Goal: Task Accomplishment & Management: Manage account settings

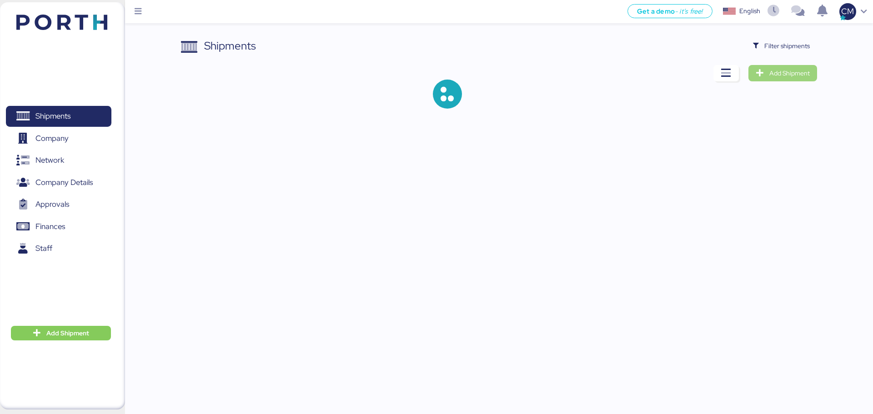
drag, startPoint x: 823, startPoint y: 92, endPoint x: 804, endPoint y: 69, distance: 29.7
click at [804, 69] on span "Add Shipment" at bounding box center [790, 73] width 40 height 11
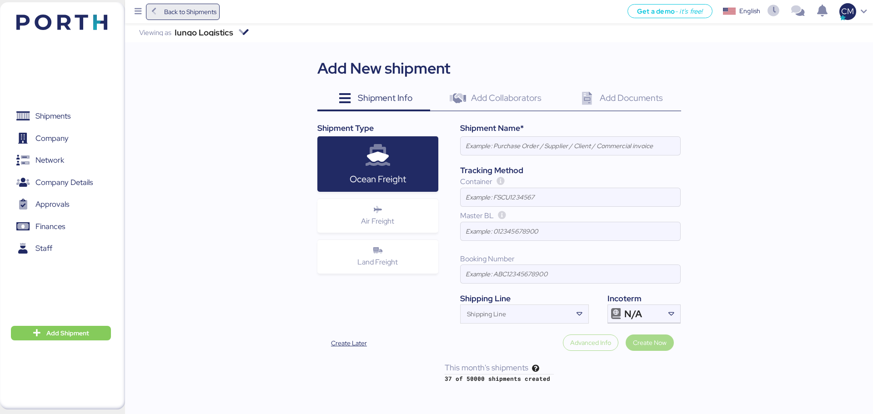
click at [150, 13] on icon at bounding box center [154, 12] width 10 height 8
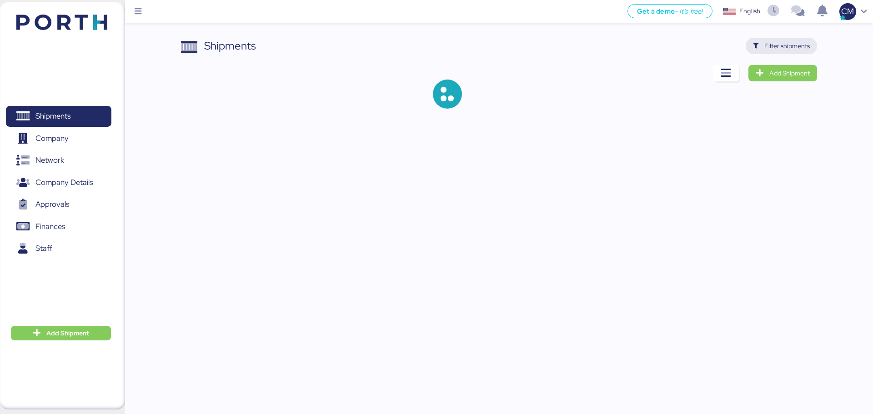
click at [754, 50] on span "Filter shipments" at bounding box center [781, 46] width 57 height 13
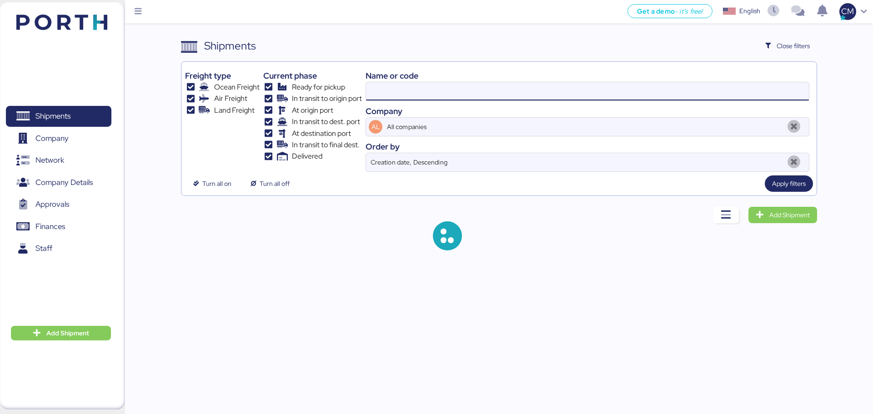
click at [407, 88] on input at bounding box center [587, 91] width 443 height 18
paste input "O0052064"
type input "O0052064"
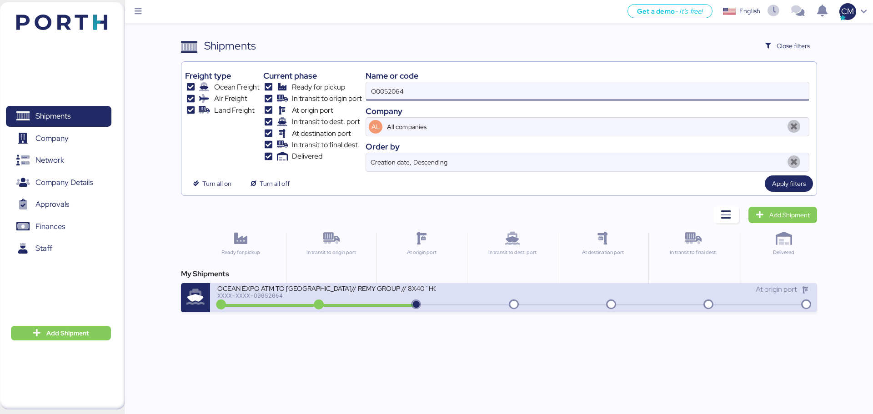
click at [359, 294] on div "XXXX-XXXX-O0052064" at bounding box center [326, 295] width 218 height 6
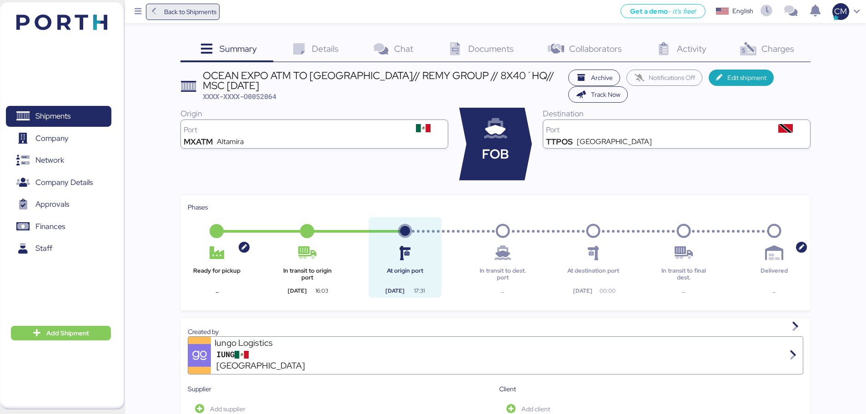
click at [201, 14] on span "Back to Shipments" at bounding box center [190, 11] width 52 height 11
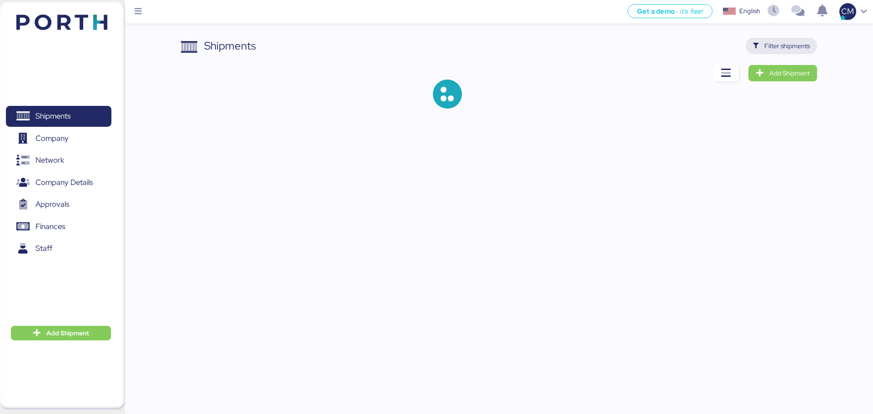
click at [774, 44] on span "Filter shipments" at bounding box center [787, 45] width 45 height 11
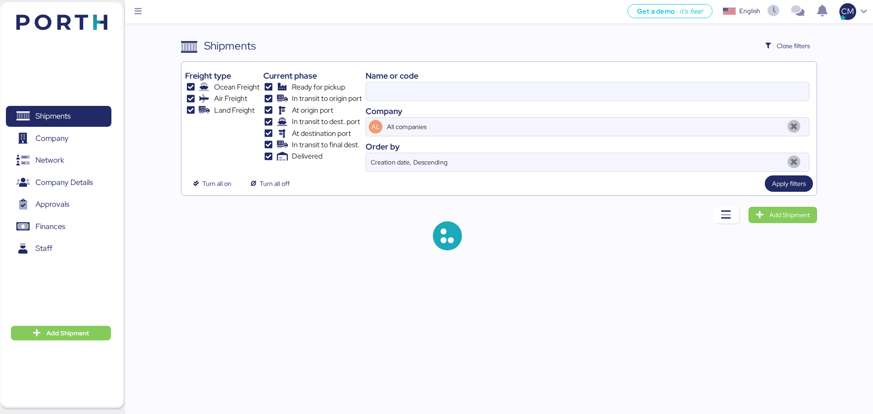
click at [435, 101] on div at bounding box center [588, 91] width 444 height 19
click at [435, 101] on input at bounding box center [587, 91] width 443 height 18
paste input "O0052023"
type input "O0052023"
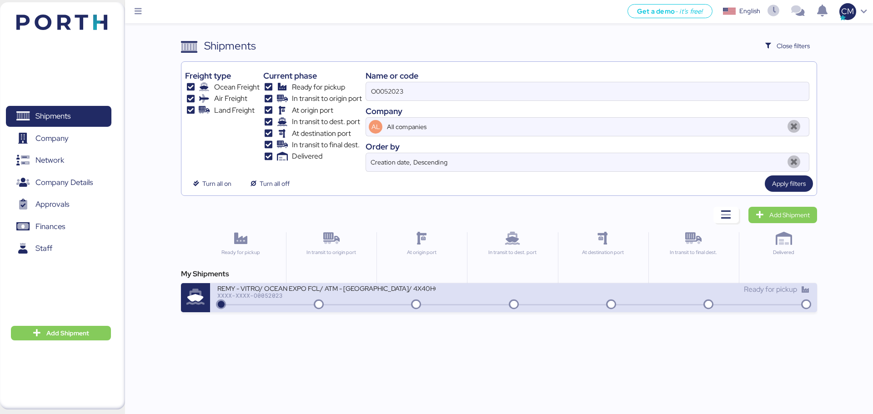
click at [371, 291] on div "REMY - VITRO/ OCEAN EXPO FCL/ ATM - [GEOGRAPHIC_DATA]/ 4X40HQ" at bounding box center [326, 288] width 218 height 8
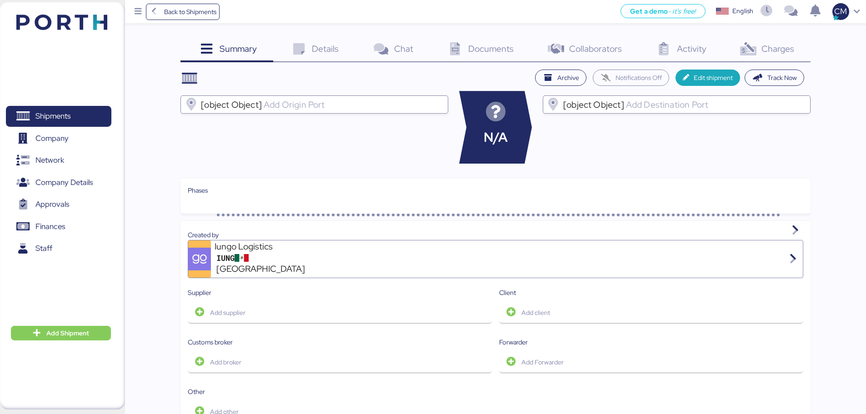
click at [757, 52] on icon at bounding box center [749, 49] width 20 height 13
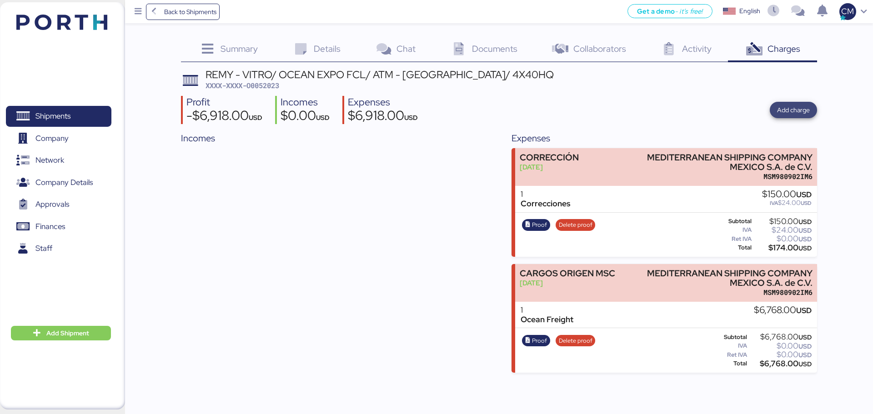
click at [777, 112] on span "Add charge" at bounding box center [793, 110] width 47 height 16
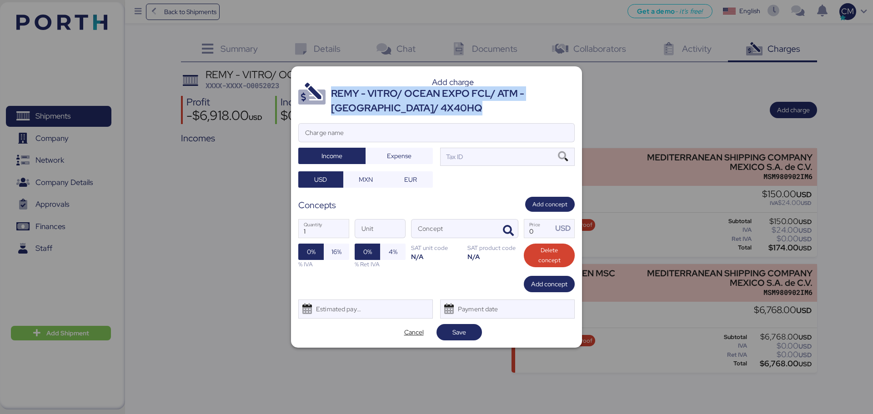
drag, startPoint x: 434, startPoint y: 111, endPoint x: 332, endPoint y: 94, distance: 103.3
click at [332, 94] on div "REMY - VITRO/ OCEAN EXPO FCL/ ATM - [GEOGRAPHIC_DATA]/ 4X40HQ" at bounding box center [453, 101] width 244 height 30
copy div "REMY - VITRO/ OCEAN EXPO FCL/ ATM - [GEOGRAPHIC_DATA]/ 4X40HQ"
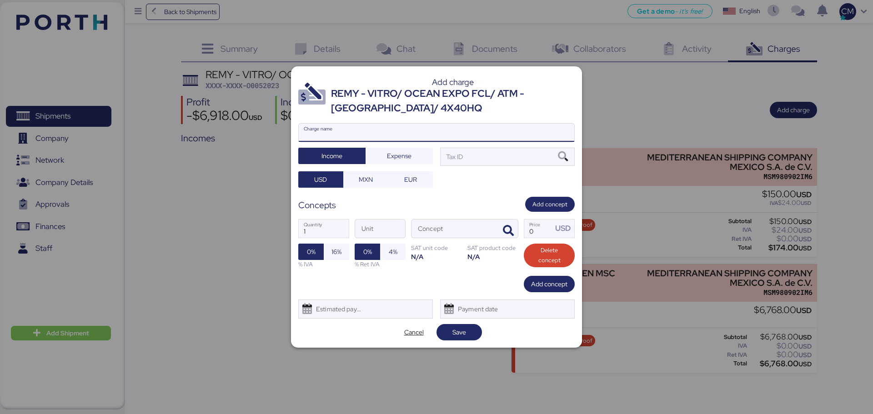
click at [350, 130] on input "Charge name" at bounding box center [437, 133] width 276 height 18
type input "v"
click at [357, 136] on input "v" at bounding box center [437, 133] width 276 height 18
paste input "REMY - VITRO/ OCEAN EXPO FCL/ ATM - [GEOGRAPHIC_DATA]/ 4X40HQ"
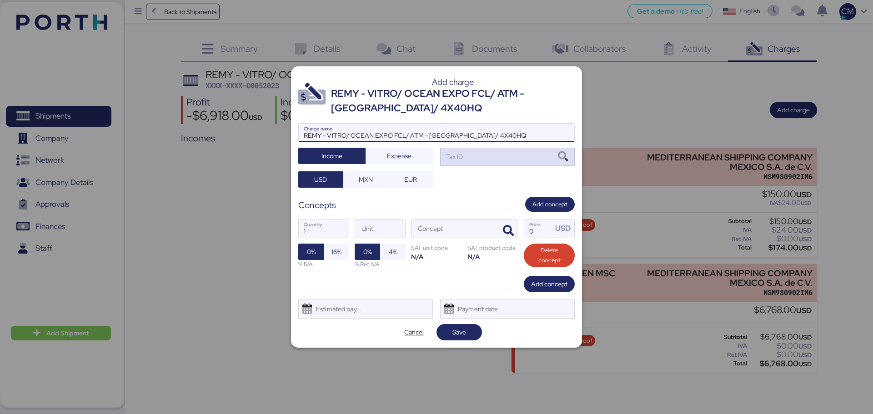
type input "REMY - VITRO/ OCEAN EXPO FCL/ ATM - [GEOGRAPHIC_DATA]/ 4X40HQ"
click at [500, 160] on div "Tax ID" at bounding box center [507, 157] width 135 height 18
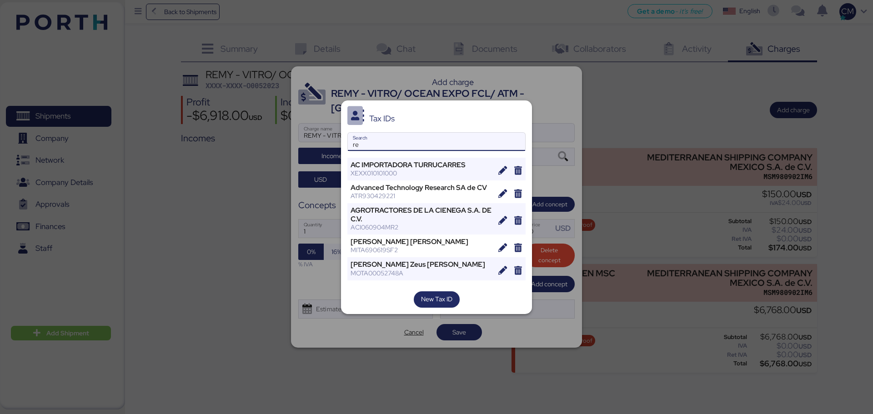
type input "r"
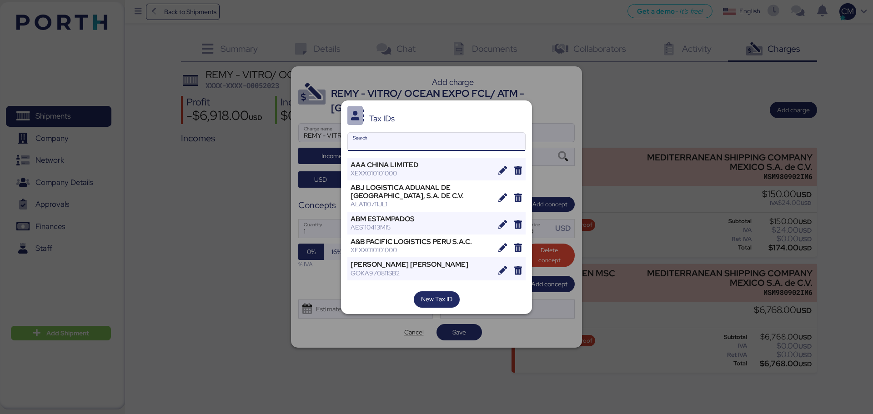
click at [386, 133] on input "Search" at bounding box center [436, 142] width 177 height 18
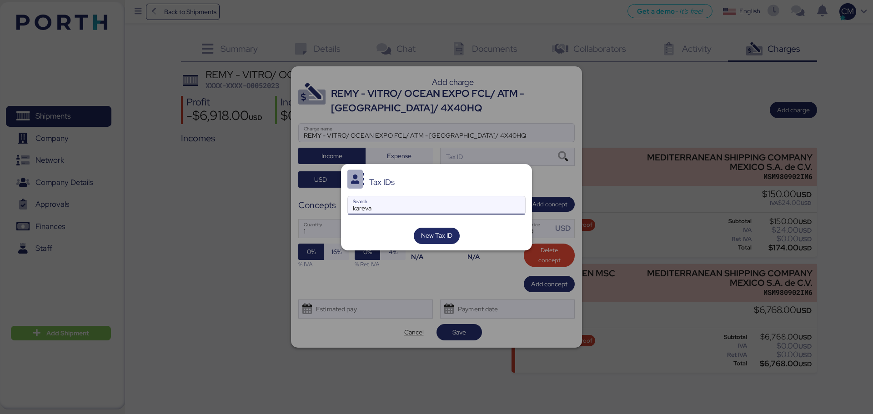
click at [393, 212] on input "kareva" at bounding box center [436, 205] width 177 height 18
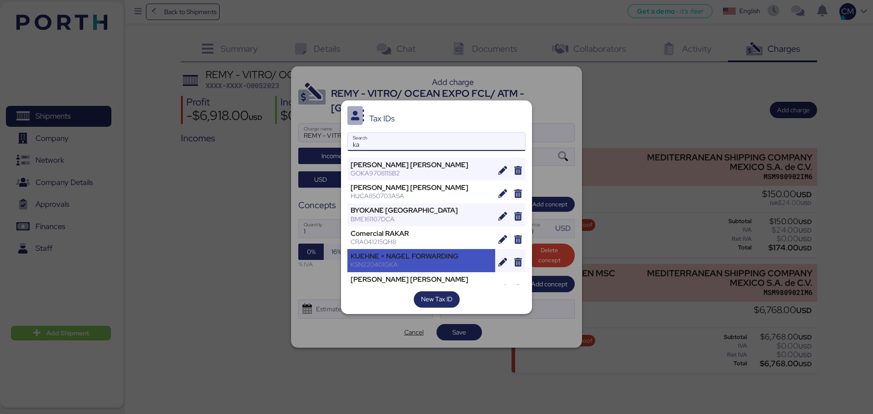
type input "k"
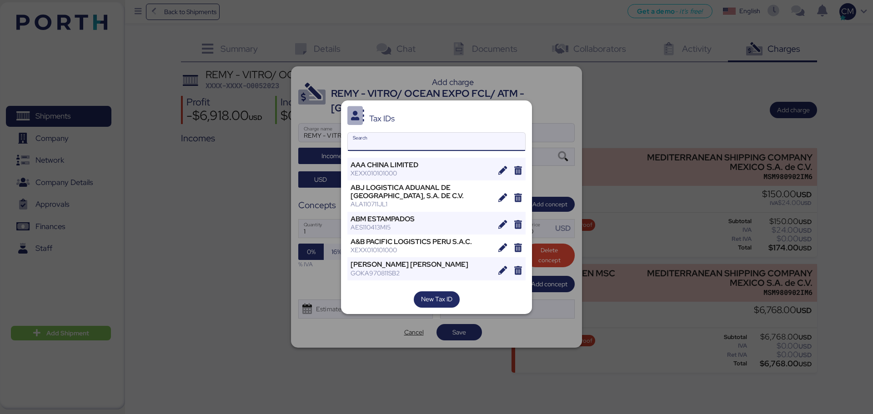
click at [387, 141] on input "Search" at bounding box center [436, 142] width 177 height 18
click at [442, 303] on span "New Tax ID" at bounding box center [436, 299] width 31 height 11
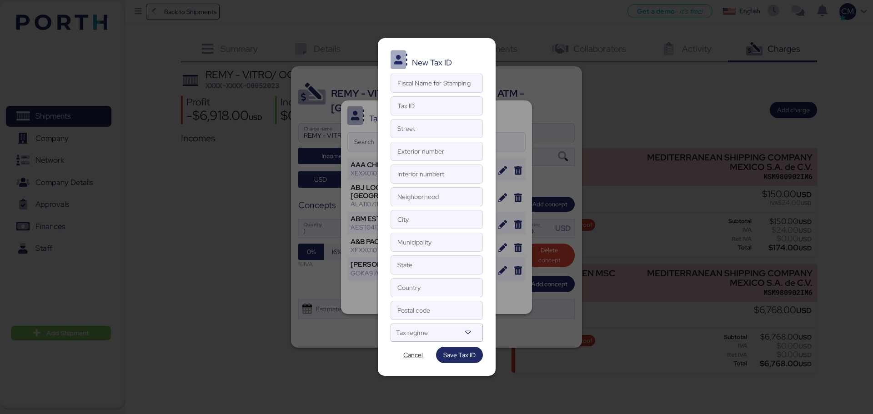
click at [435, 85] on input "Fiscal Name for Stamping" at bounding box center [436, 83] width 91 height 18
paste input "KAREVA Marketing GmbH"
type input "KAREVA Marketing GmbH"
click at [432, 106] on input "Tax ID" at bounding box center [436, 106] width 91 height 18
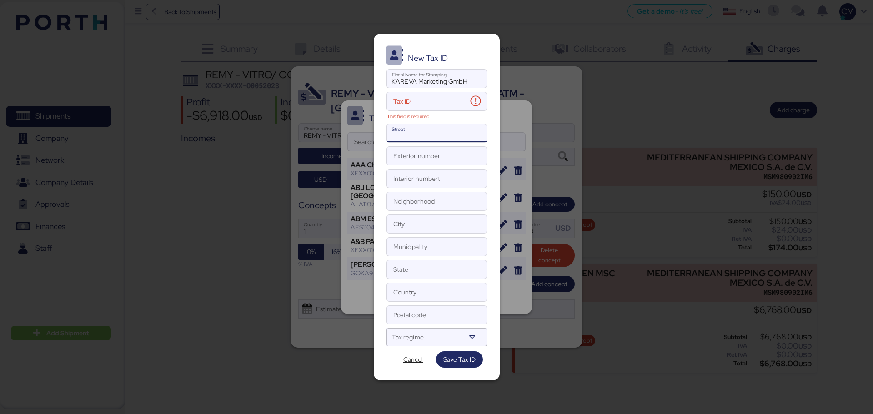
click at [408, 132] on input "Street" at bounding box center [437, 133] width 100 height 18
click at [413, 133] on input "Street" at bounding box center [437, 133] width 100 height 18
paste input "PAPPELALLEE 28"
type input "PAPPELALLEE"
click at [432, 101] on input "Tax ID This field is required" at bounding box center [427, 101] width 80 height 18
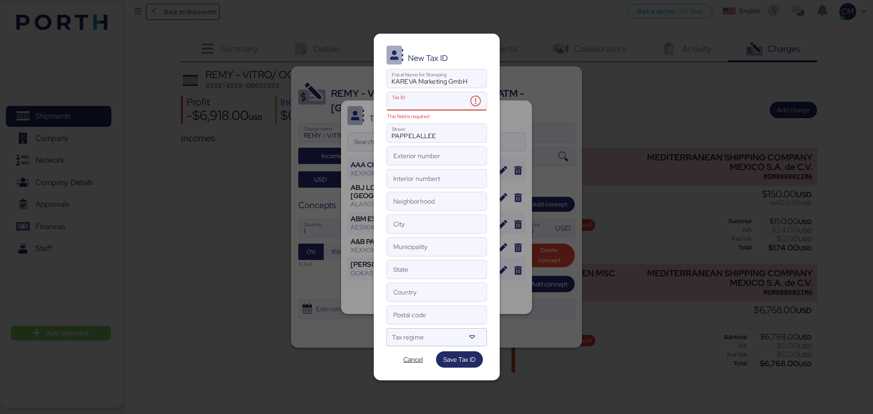
paste input "XEXX010101000"
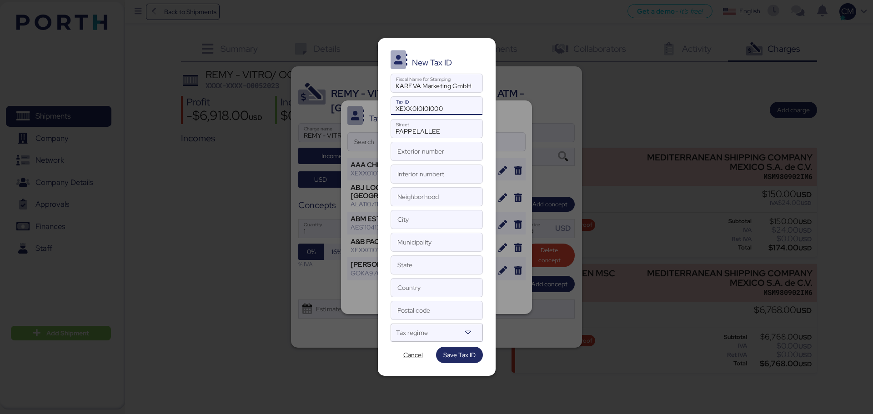
type input "XEXX010101000"
click at [442, 158] on input "Exterior number" at bounding box center [436, 151] width 91 height 18
type input "28"
click at [432, 196] on input "Neighborhood" at bounding box center [436, 197] width 91 height 18
click at [415, 316] on input "Postal code" at bounding box center [436, 311] width 91 height 18
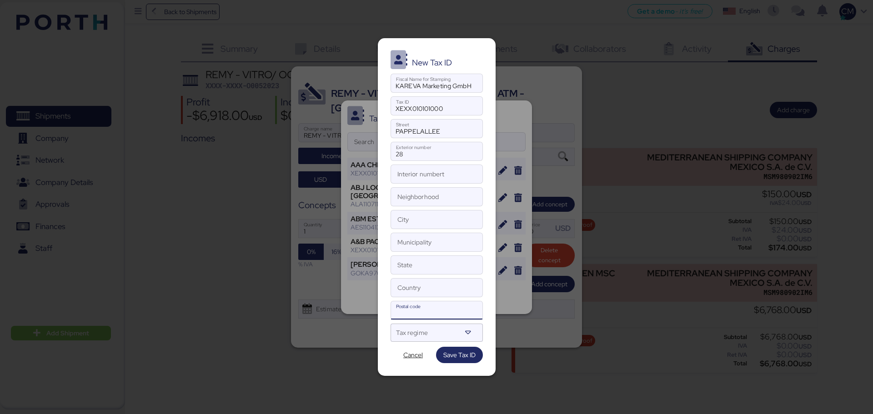
paste input "22089"
type input "22089"
click at [427, 334] on div at bounding box center [428, 336] width 65 height 12
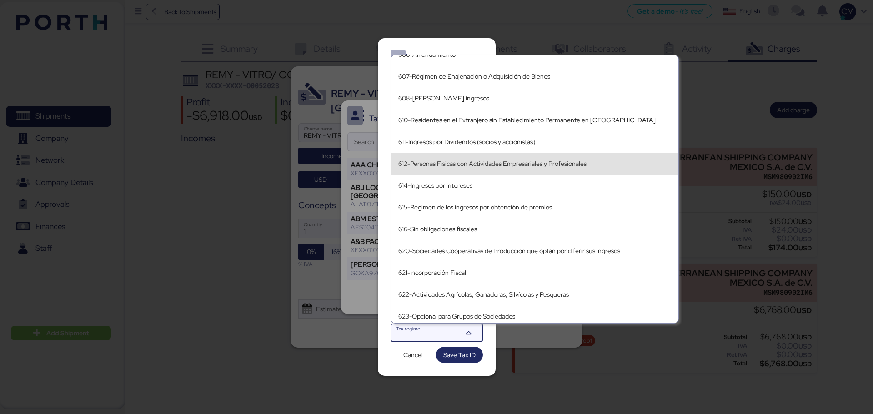
scroll to position [146, 0]
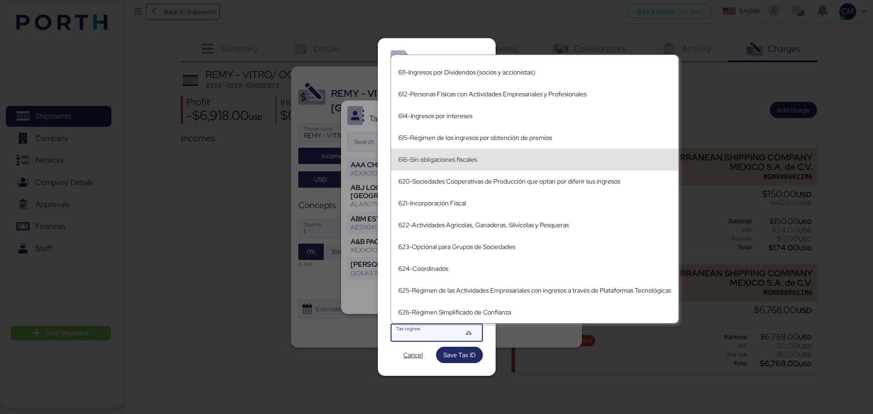
click at [448, 162] on div "616-Sin obligaciones fiscales" at bounding box center [534, 160] width 273 height 8
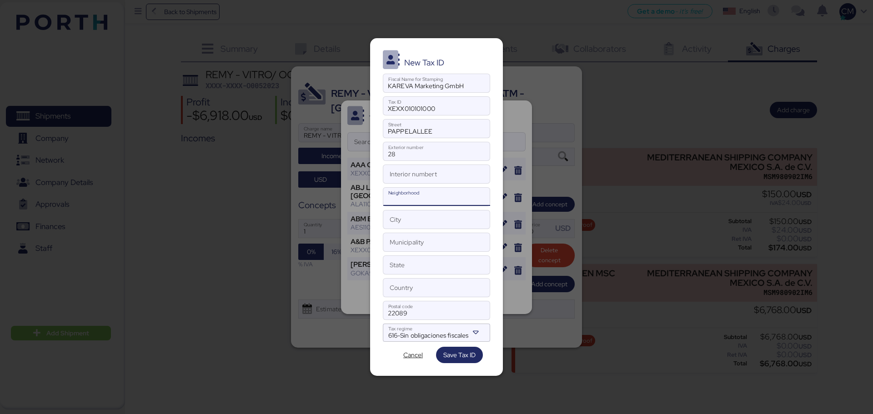
click at [418, 191] on input "Neighborhood" at bounding box center [436, 197] width 107 height 18
click at [410, 199] on input "Neighborhood" at bounding box center [436, 197] width 107 height 18
paste input "Eilbek"
type input "Eilbek"
click at [397, 227] on input "City" at bounding box center [436, 220] width 107 height 18
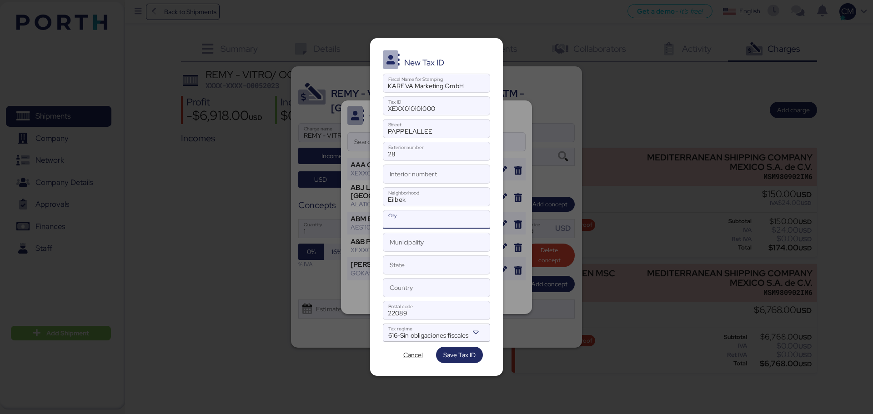
click at [393, 221] on input "City" at bounding box center [436, 220] width 107 height 18
paste input "[GEOGRAPHIC_DATA]"
type input "[GEOGRAPHIC_DATA]"
click at [403, 249] on input "Municipality" at bounding box center [436, 242] width 107 height 18
paste input "[GEOGRAPHIC_DATA]"
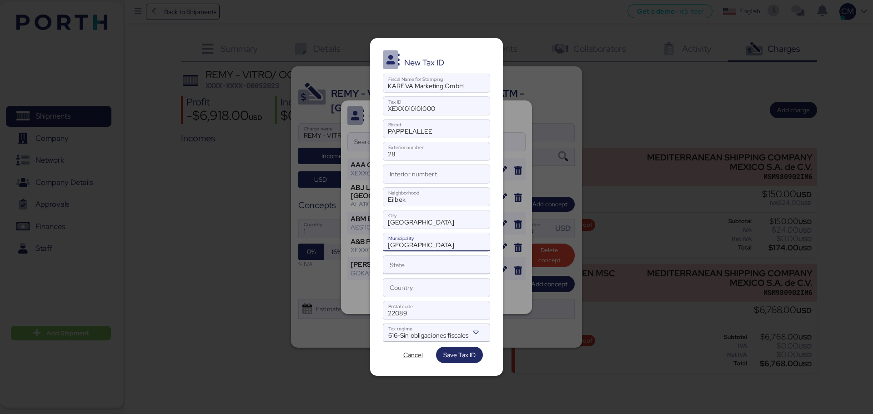
type input "[GEOGRAPHIC_DATA]"
click at [403, 262] on input "State" at bounding box center [436, 265] width 107 height 18
paste input "[GEOGRAPHIC_DATA]"
type input "[GEOGRAPHIC_DATA]"
click at [408, 291] on input "Country" at bounding box center [436, 288] width 107 height 18
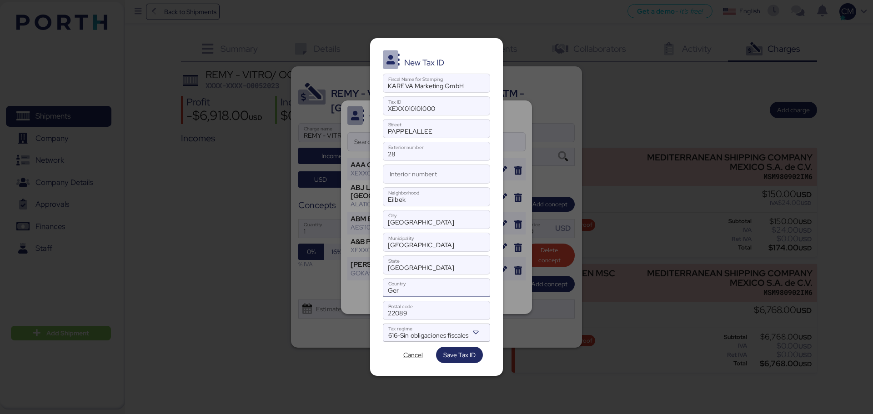
click at [418, 293] on input "Ger" at bounding box center [436, 288] width 107 height 18
type input "Gernamy"
click at [435, 130] on input "PAPPELALLEE" at bounding box center [436, 129] width 107 height 18
click at [403, 149] on input "28" at bounding box center [436, 151] width 107 height 18
click at [412, 203] on input "Eilbek" at bounding box center [436, 197] width 107 height 18
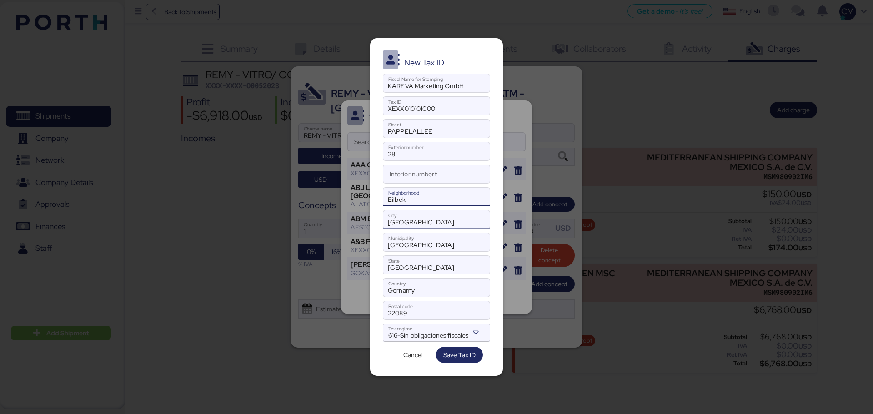
click at [409, 218] on input "[GEOGRAPHIC_DATA]" at bounding box center [436, 220] width 107 height 18
click at [416, 220] on input "[GEOGRAPHIC_DATA]" at bounding box center [436, 220] width 107 height 18
click at [445, 350] on span "Save Tax ID" at bounding box center [459, 355] width 32 height 11
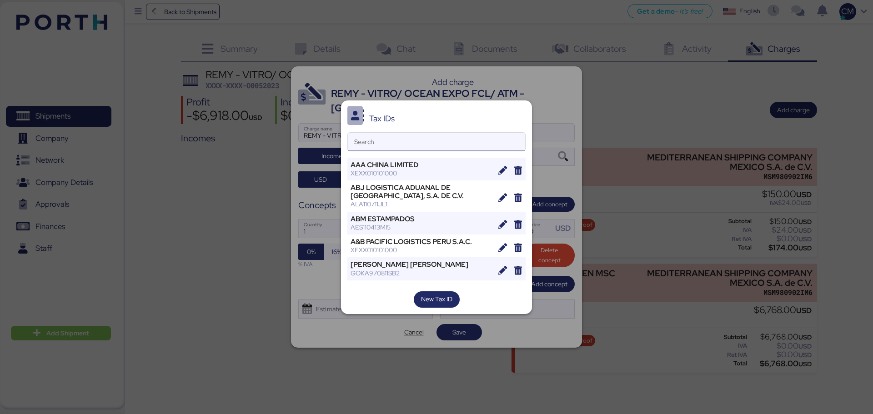
click at [495, 144] on input "Search" at bounding box center [436, 142] width 177 height 18
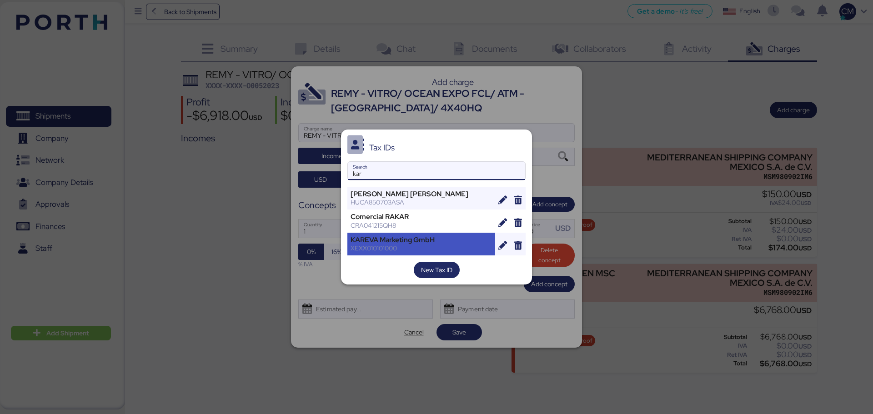
type input "kar"
click at [430, 242] on div "KAREVA Marketing GmbH" at bounding box center [421, 240] width 141 height 8
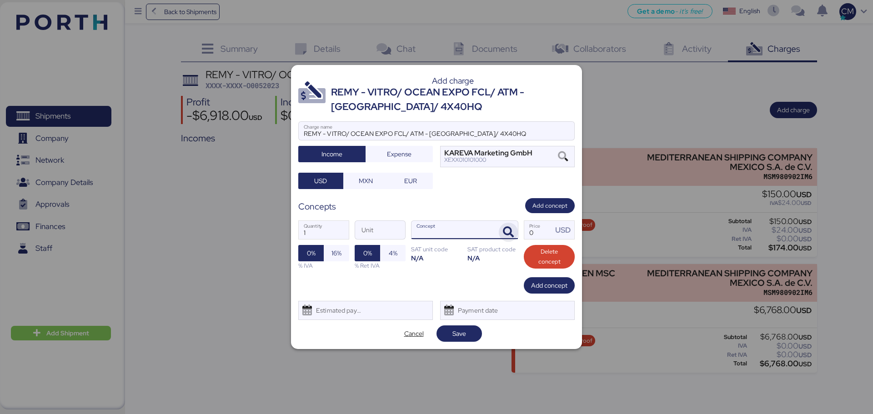
click at [507, 231] on icon "button" at bounding box center [508, 232] width 11 height 11
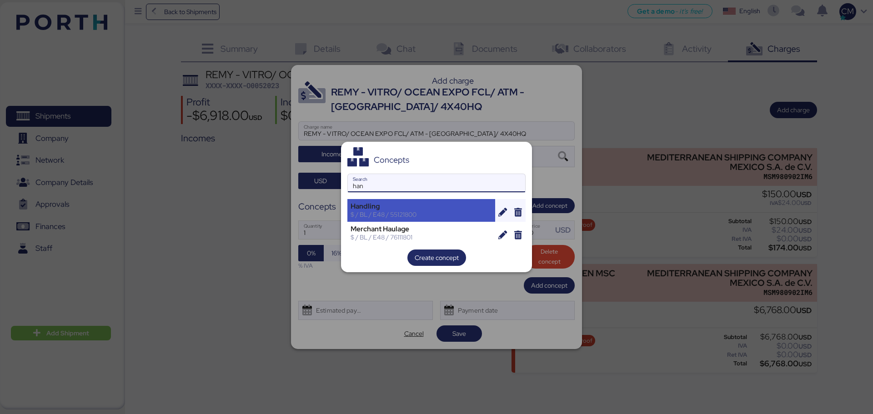
type input "han"
click at [368, 206] on div "Handling" at bounding box center [421, 206] width 141 height 8
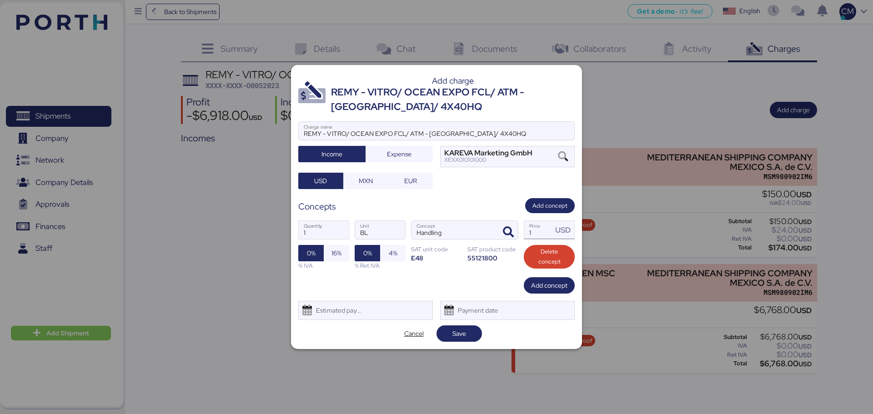
click at [547, 223] on input "1" at bounding box center [538, 230] width 28 height 18
type input "60"
click at [504, 228] on icon "button" at bounding box center [508, 232] width 11 height 11
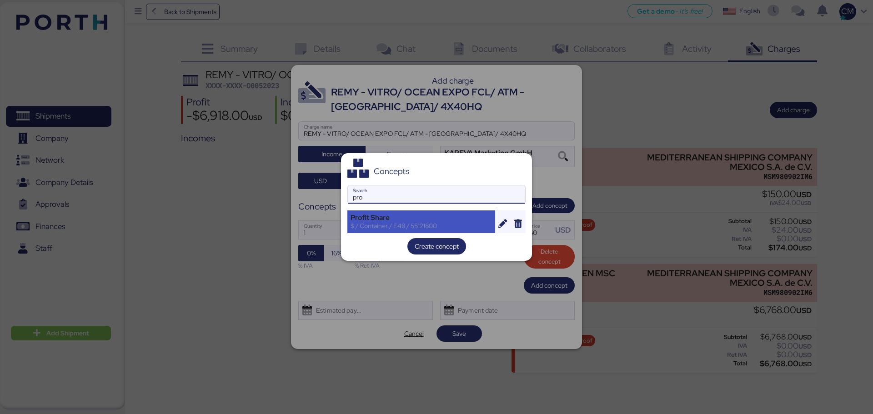
type input "pro"
click at [414, 219] on div "Profit Share" at bounding box center [421, 218] width 141 height 8
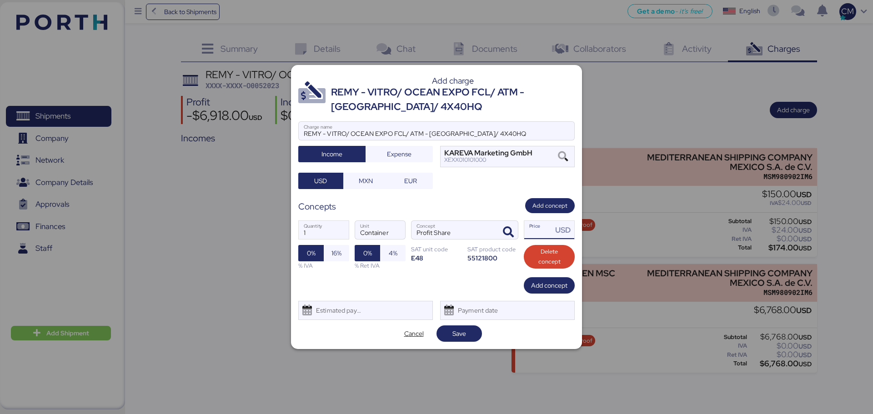
click at [538, 231] on input "Price USD" at bounding box center [538, 230] width 28 height 18
type input "50"
click at [328, 237] on input "1" at bounding box center [324, 230] width 50 height 18
click at [462, 286] on div "Add concept" at bounding box center [436, 285] width 277 height 16
click at [543, 234] on input "50" at bounding box center [538, 230] width 28 height 18
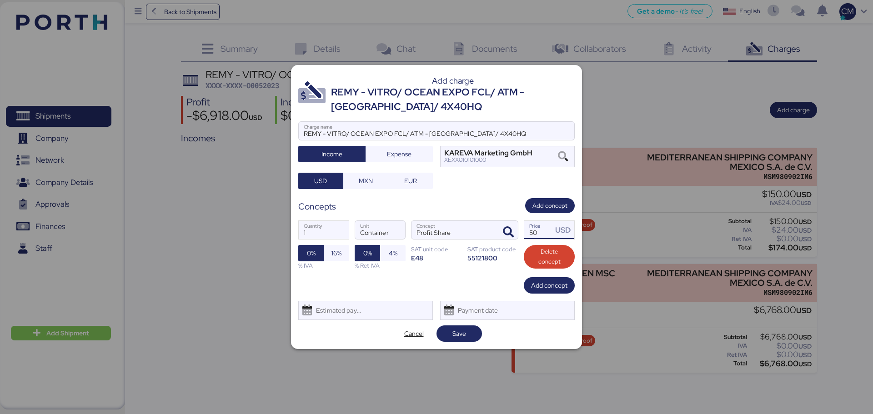
type input "4"
type input "5"
type input "8"
type input "200"
click at [533, 285] on span "Add concept" at bounding box center [549, 285] width 36 height 11
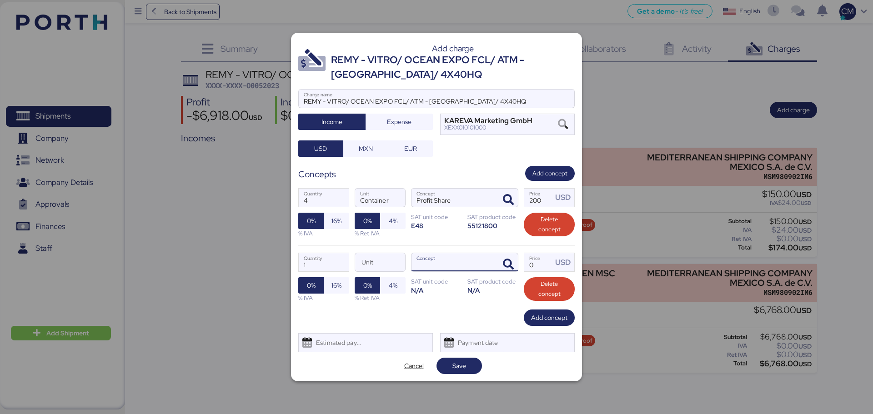
click at [484, 264] on input "Concept" at bounding box center [454, 262] width 85 height 18
click at [509, 261] on icon "button" at bounding box center [508, 264] width 11 height 11
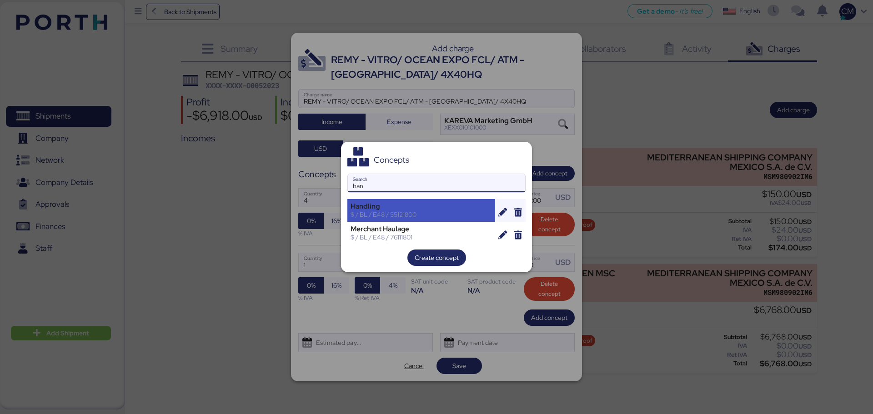
type input "han"
click at [403, 211] on div "$ / BL / E48 / 55121800" at bounding box center [421, 215] width 141 height 8
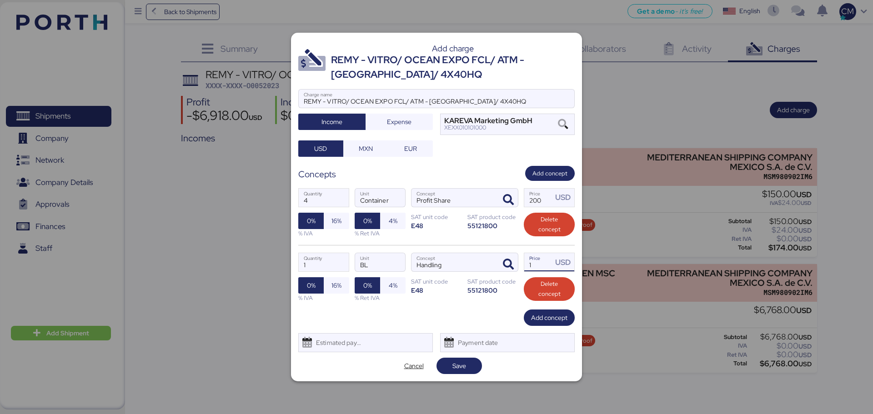
click at [538, 262] on input "1" at bounding box center [538, 262] width 28 height 18
type input "60"
click at [546, 321] on span "Add concept" at bounding box center [549, 317] width 36 height 11
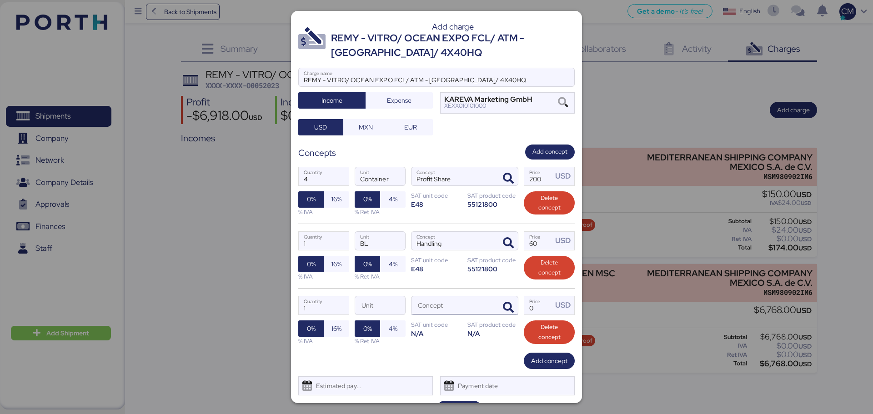
click at [453, 311] on input "Concept" at bounding box center [454, 306] width 85 height 18
type input "d"
click at [506, 307] on icon "button" at bounding box center [508, 307] width 11 height 11
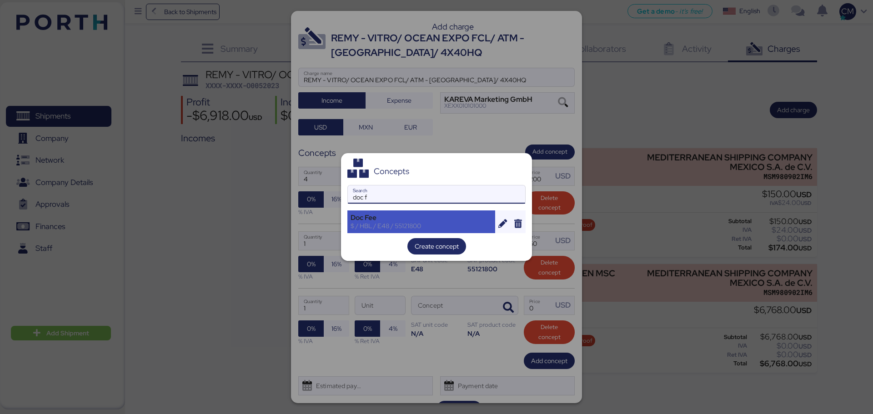
type input "doc f"
click at [412, 216] on div "Doc Fee" at bounding box center [421, 218] width 141 height 8
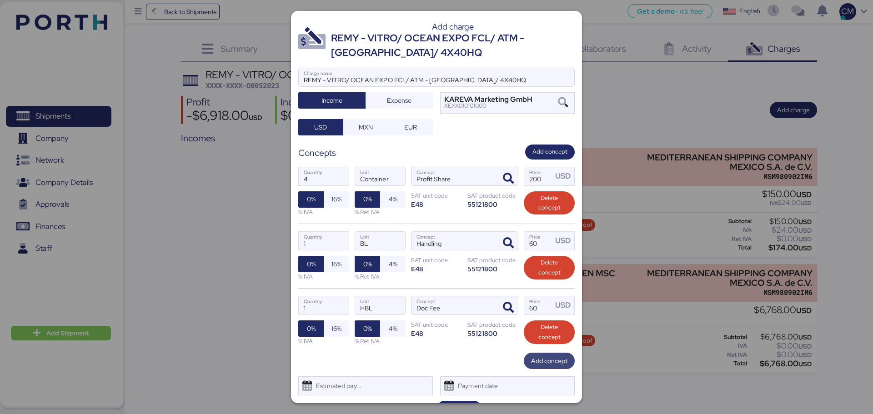
click at [537, 362] on span "Add concept" at bounding box center [549, 361] width 36 height 11
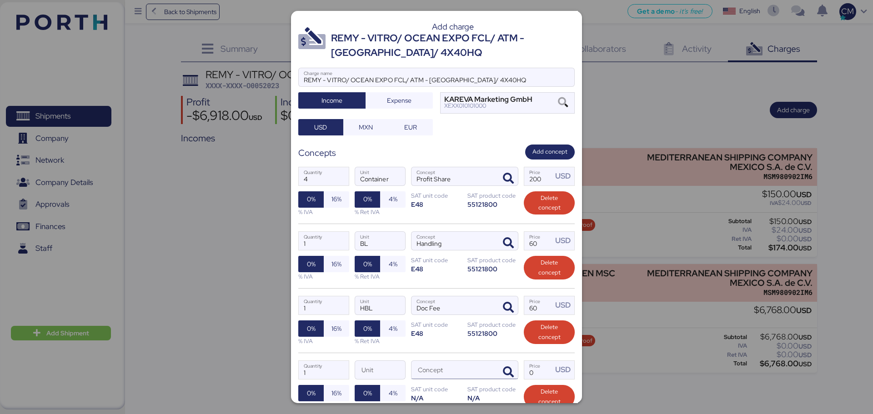
click at [431, 366] on input "Concept" at bounding box center [454, 370] width 85 height 18
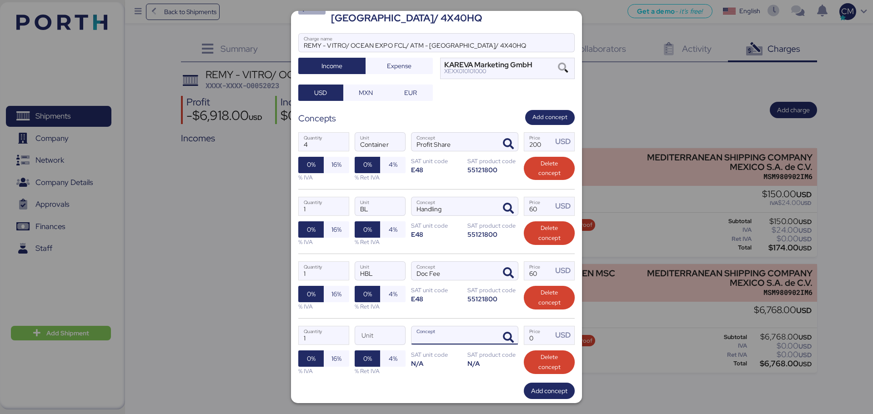
scroll to position [86, 0]
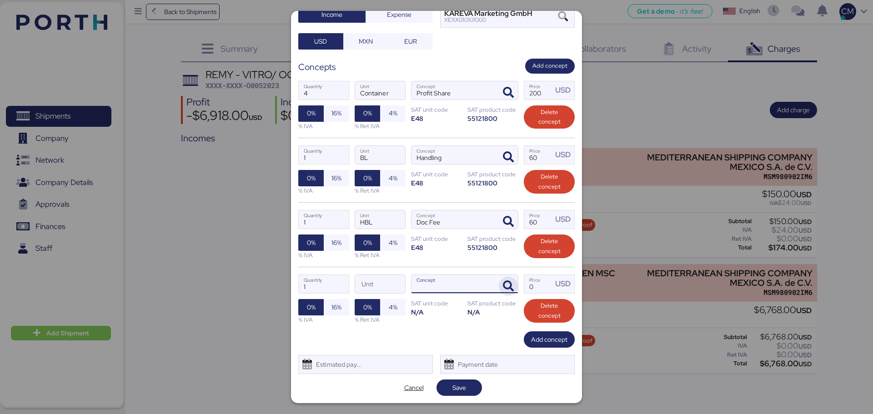
click at [507, 284] on icon "button" at bounding box center [508, 286] width 11 height 11
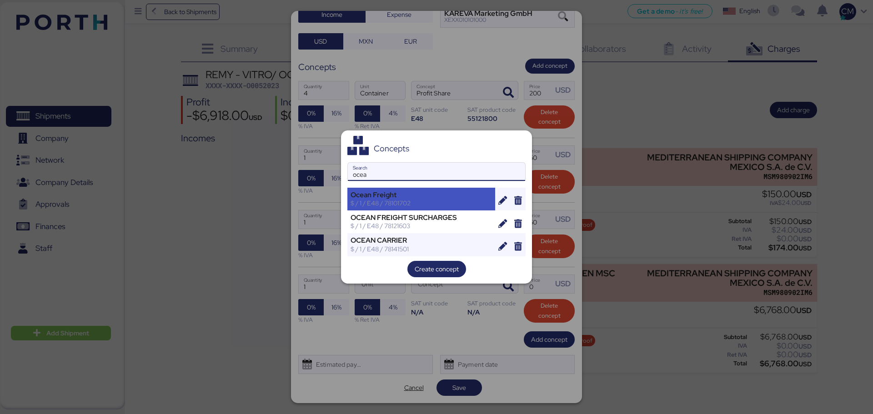
type input "ocea"
click at [410, 198] on div "Ocean Freight" at bounding box center [421, 195] width 141 height 8
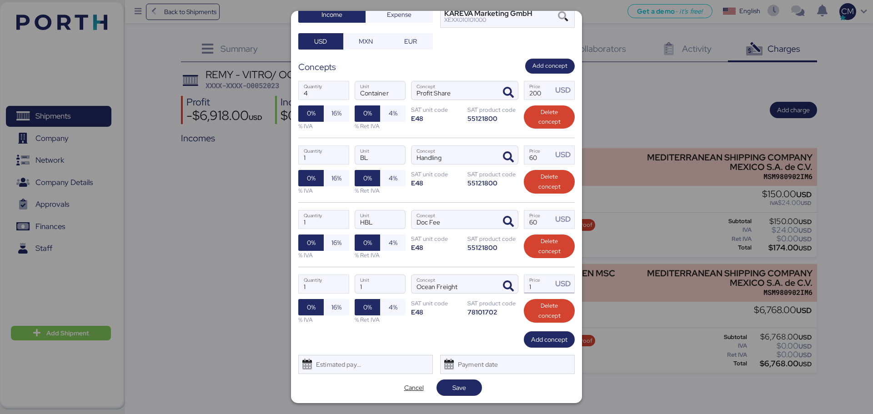
click at [524, 288] on input "1" at bounding box center [538, 284] width 28 height 18
type input "5200"
click at [545, 339] on span "Add concept" at bounding box center [549, 339] width 36 height 11
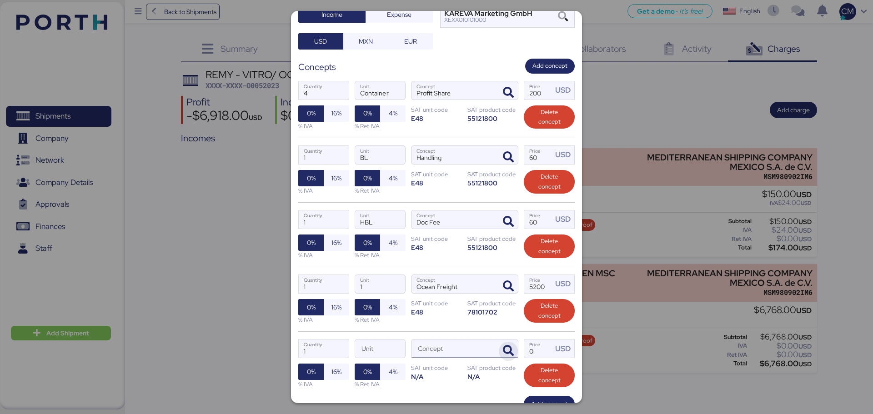
click at [503, 347] on icon "button" at bounding box center [508, 351] width 11 height 11
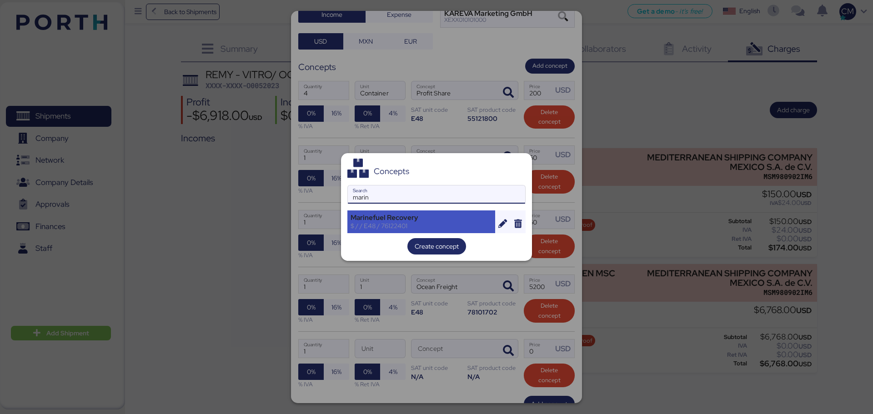
type input "marin"
click at [432, 225] on div "$ / / E48 / 76122401" at bounding box center [421, 226] width 141 height 8
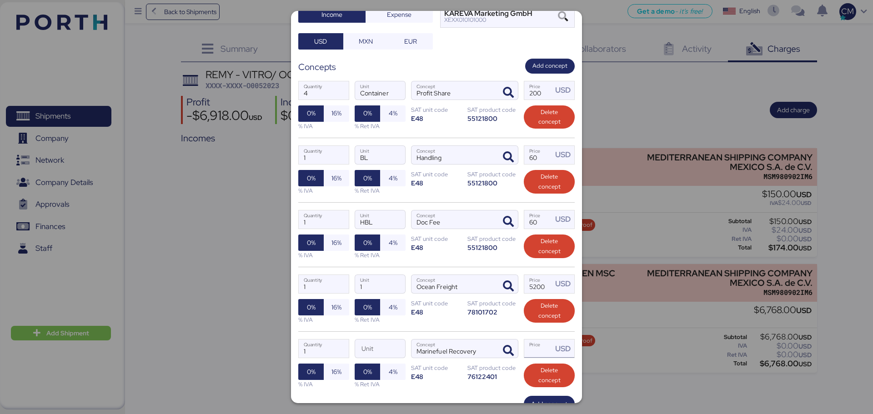
click at [531, 351] on input "Price USD" at bounding box center [538, 349] width 28 height 18
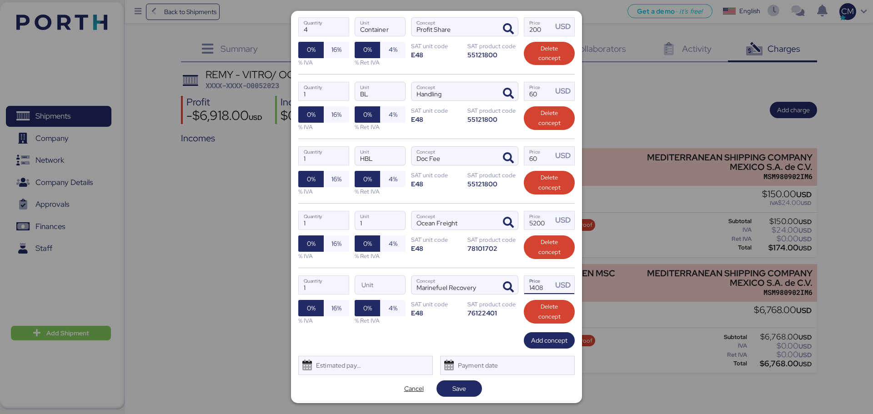
scroll to position [151, 0]
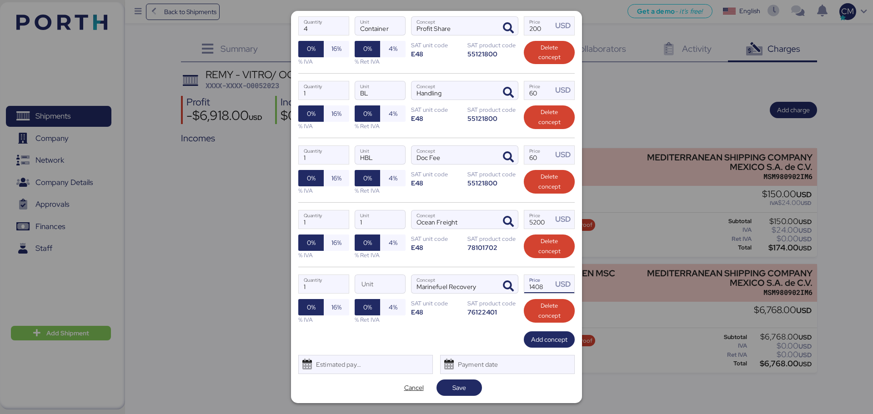
type input "1408"
click at [468, 331] on div "1 Quantity Unit Marinefuel Recovery Concept 1408 Price USD 0% 16% % IVA 0% 4% %…" at bounding box center [436, 299] width 277 height 65
click at [453, 386] on span "Save" at bounding box center [460, 387] width 14 height 11
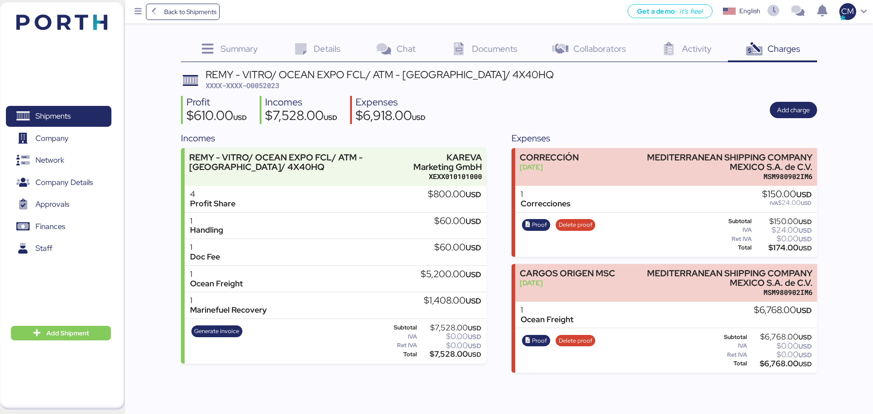
click at [334, 198] on div "4 Profit Share $800.00 USD" at bounding box center [336, 199] width 302 height 27
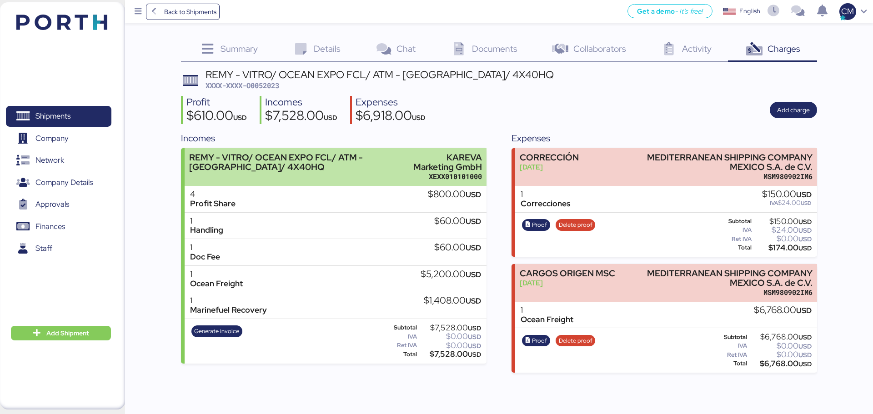
click at [409, 170] on div "KAREVA Marketing GmbH" at bounding box center [445, 162] width 73 height 19
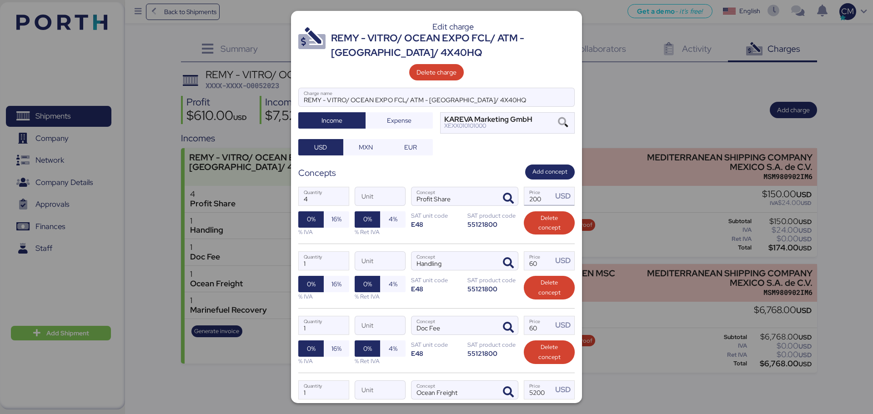
click at [538, 199] on input "200" at bounding box center [538, 196] width 28 height 18
type input "2"
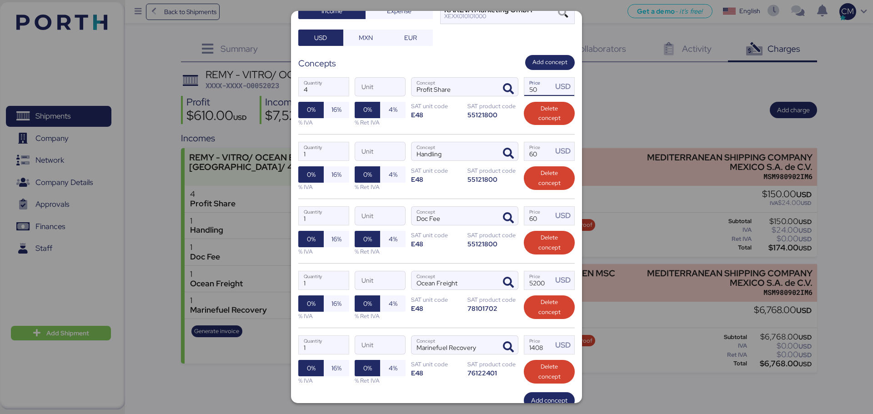
scroll to position [171, 0]
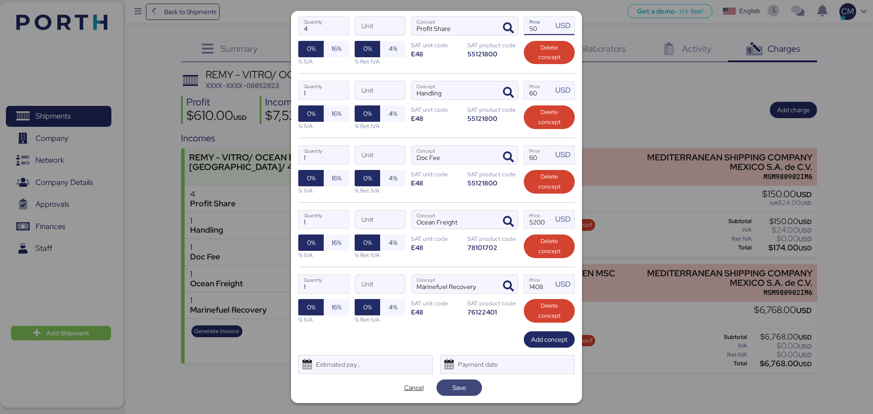
type input "50"
click at [453, 389] on span "Save" at bounding box center [460, 387] width 14 height 11
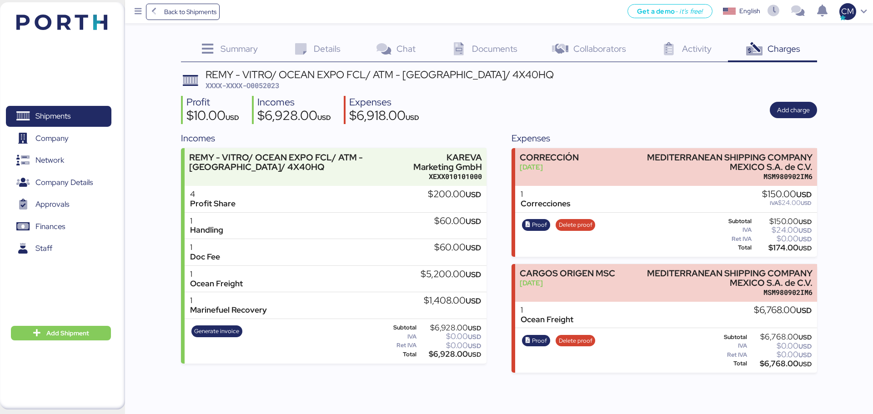
click at [445, 274] on div "$5,200.00 USD" at bounding box center [451, 275] width 60 height 10
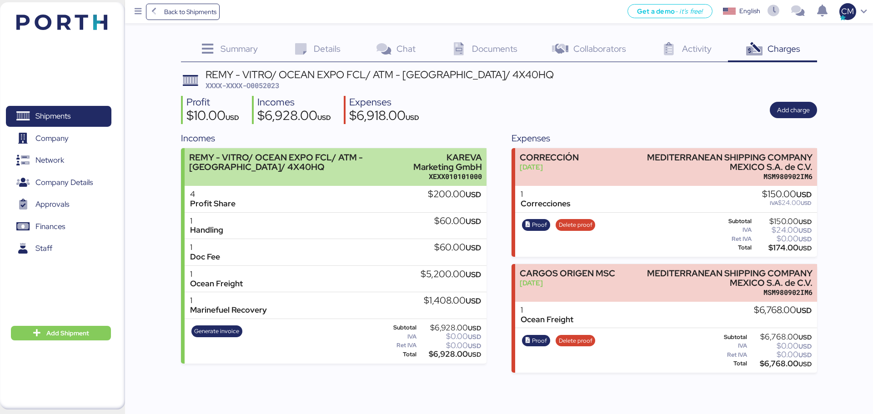
click at [264, 170] on div "REMY - VITRO/ OCEAN EXPO FCL/ ATM - [GEOGRAPHIC_DATA]/ 4X40HQ" at bounding box center [296, 162] width 215 height 19
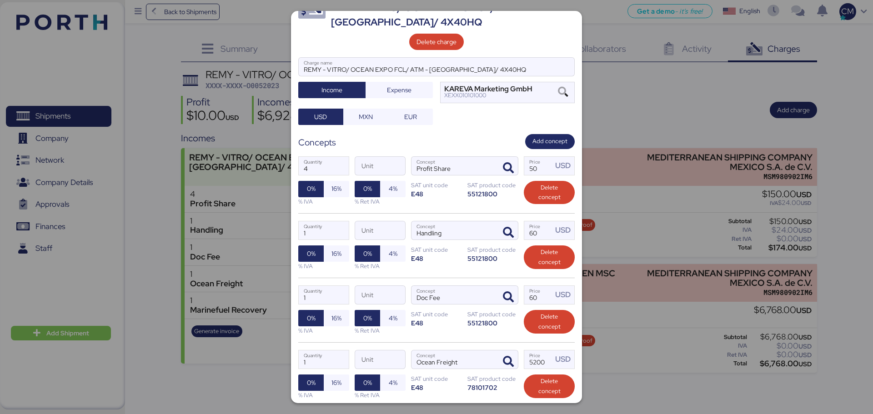
scroll to position [91, 0]
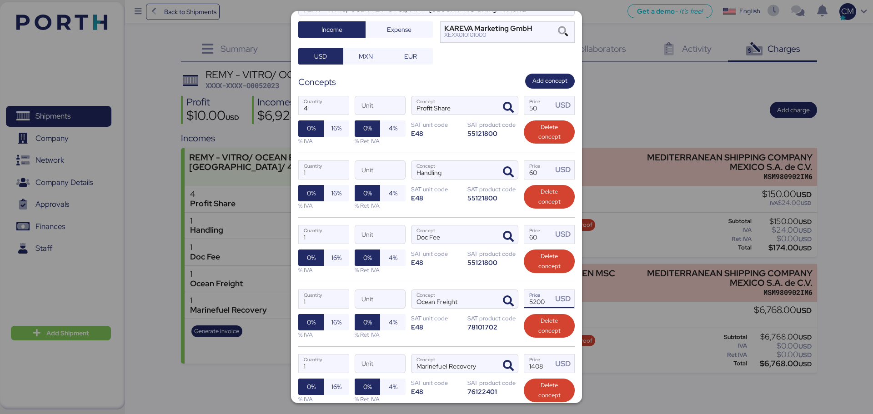
click at [540, 300] on input "5200" at bounding box center [538, 299] width 28 height 18
type input "5"
type input "1300"
click at [329, 308] on input "1" at bounding box center [324, 299] width 50 height 18
type input "4"
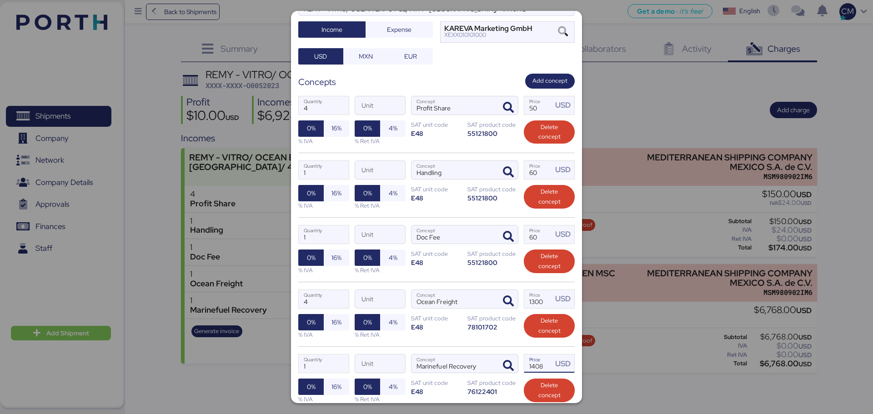
click at [538, 364] on input "1408" at bounding box center [538, 364] width 28 height 18
type input "1"
type input "352"
click at [312, 369] on input "1" at bounding box center [324, 364] width 50 height 18
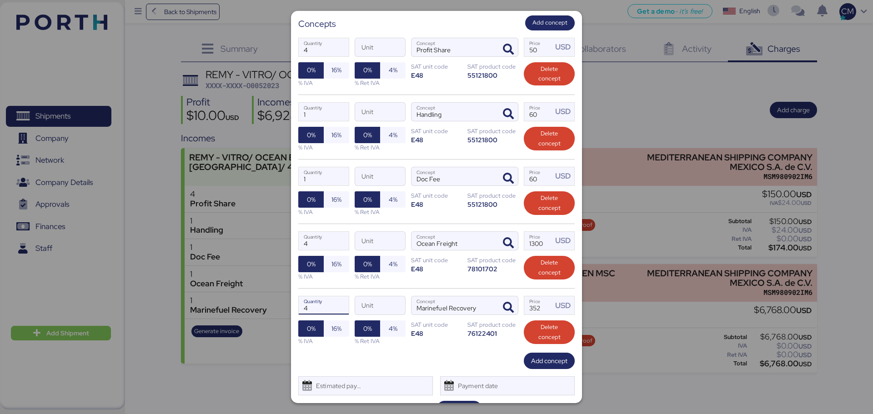
scroll to position [171, 0]
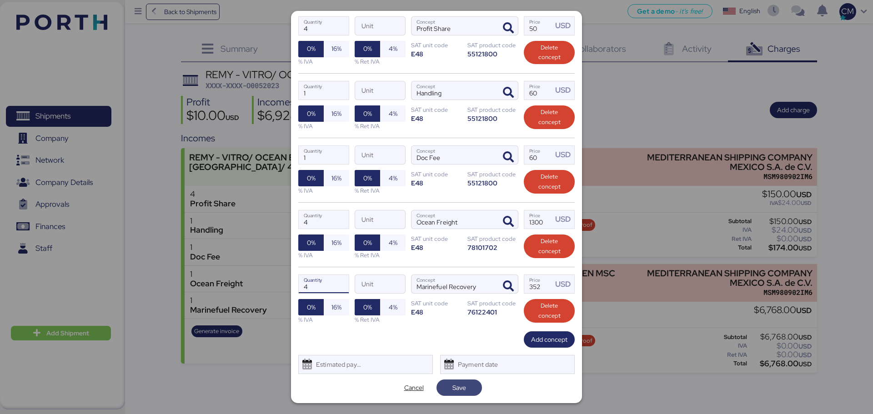
type input "4"
click at [459, 385] on span "Save" at bounding box center [460, 387] width 14 height 11
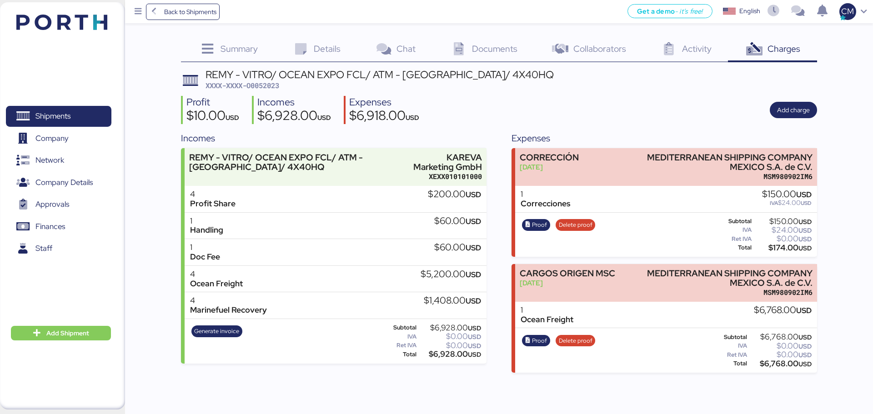
click at [245, 246] on div "1 Doc Fee $60.00 USD" at bounding box center [336, 252] width 302 height 27
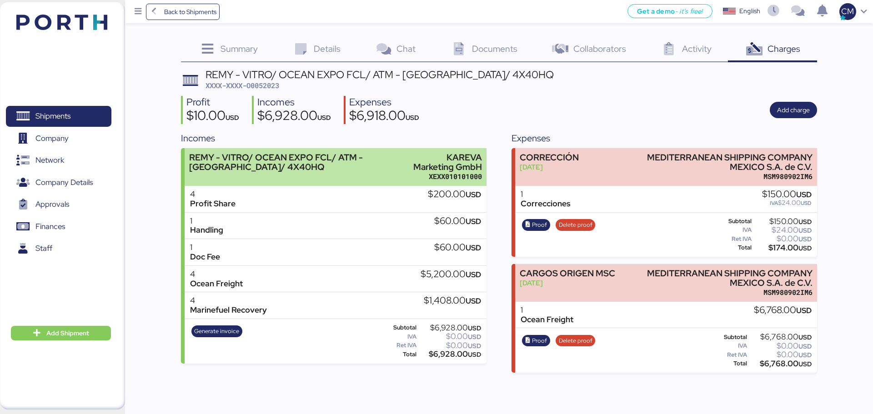
click at [276, 166] on div "REMY - VITRO/ OCEAN EXPO FCL/ ATM - [GEOGRAPHIC_DATA]/ 4X40HQ" at bounding box center [296, 162] width 215 height 19
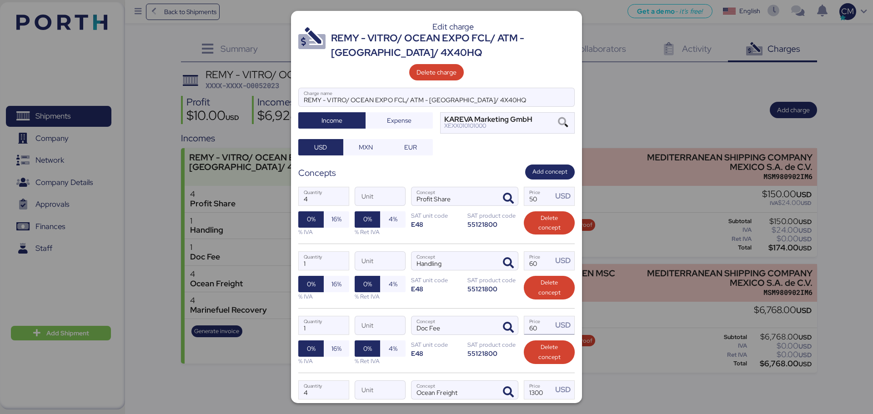
click at [526, 327] on input "60" at bounding box center [538, 326] width 28 height 18
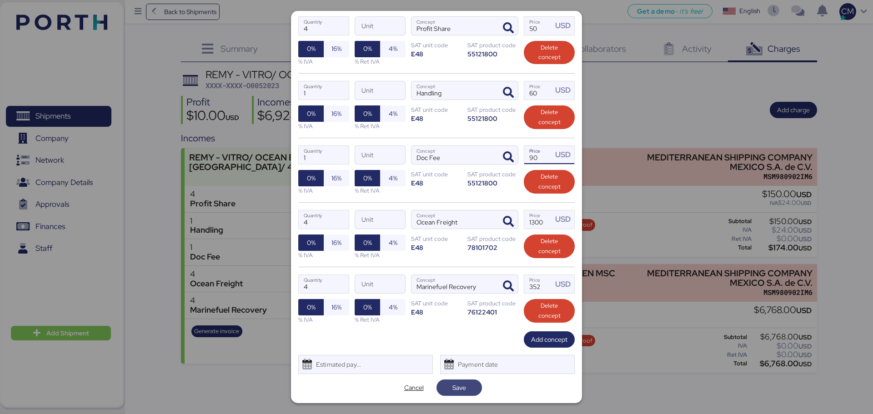
type input "90"
click at [460, 389] on span "Save" at bounding box center [460, 387] width 14 height 11
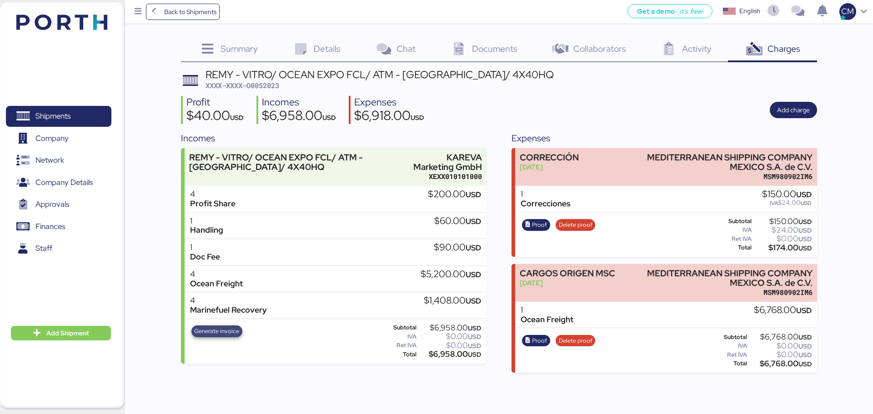
click at [237, 334] on span "Generate invoice" at bounding box center [216, 332] width 45 height 10
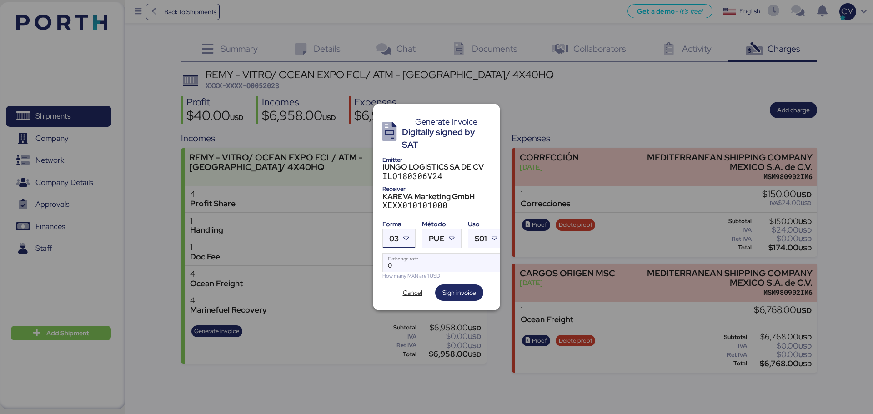
click at [411, 236] on icon at bounding box center [406, 238] width 9 height 9
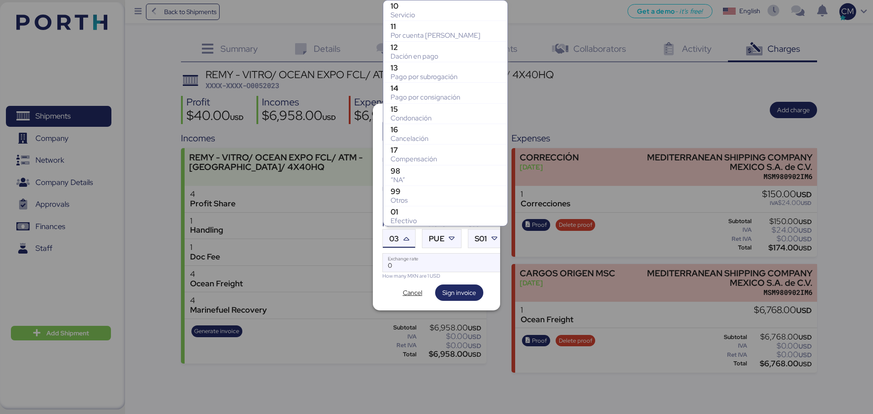
scroll to position [166, 0]
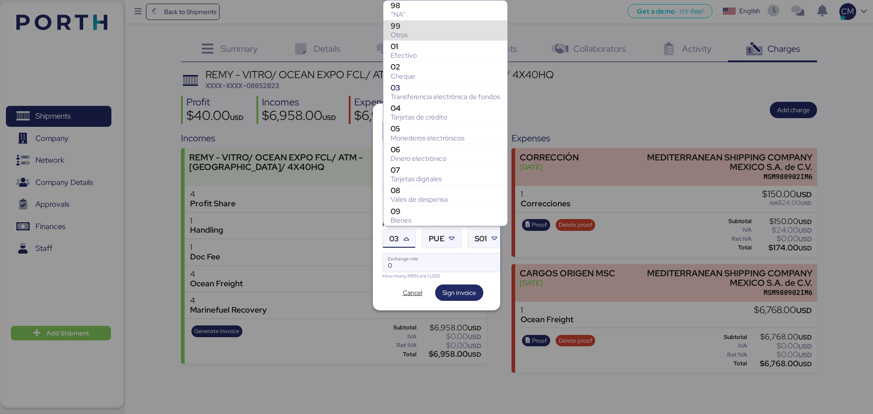
click at [437, 32] on div "Otros" at bounding box center [446, 34] width 110 height 9
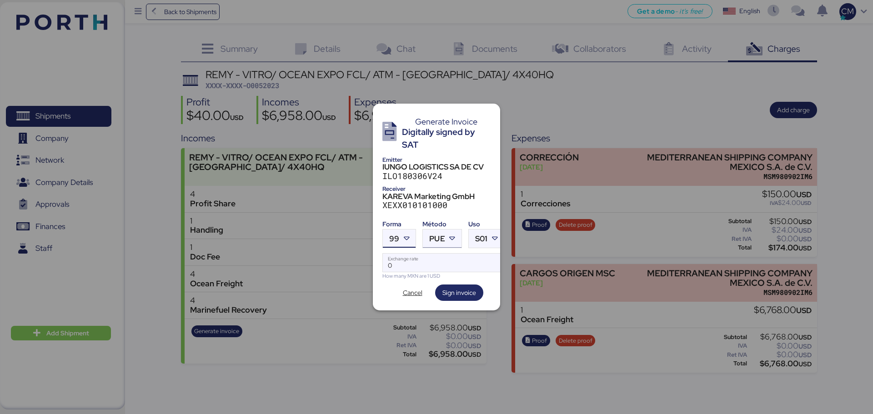
click at [454, 234] on icon at bounding box center [452, 238] width 9 height 9
click at [439, 274] on div "PPD" at bounding box center [479, 271] width 98 height 9
click at [484, 236] on span "S01" at bounding box center [481, 239] width 12 height 8
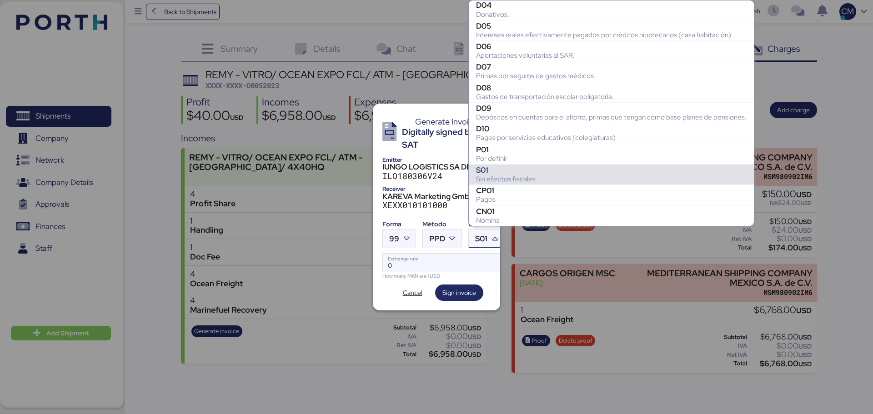
click at [521, 180] on div "Sin efectos fiscales" at bounding box center [611, 179] width 271 height 9
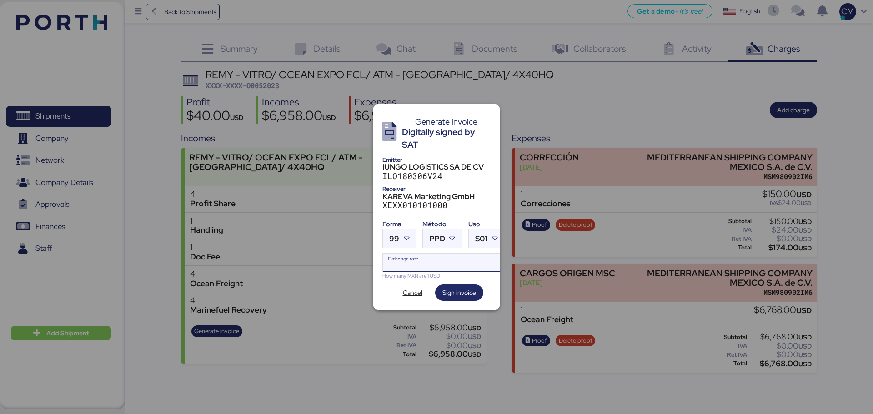
click at [428, 266] on input "Exchange rate" at bounding box center [443, 263] width 121 height 18
type input "0"
paste input "18.6587"
type input "18.6587"
click at [495, 235] on icon at bounding box center [494, 238] width 9 height 9
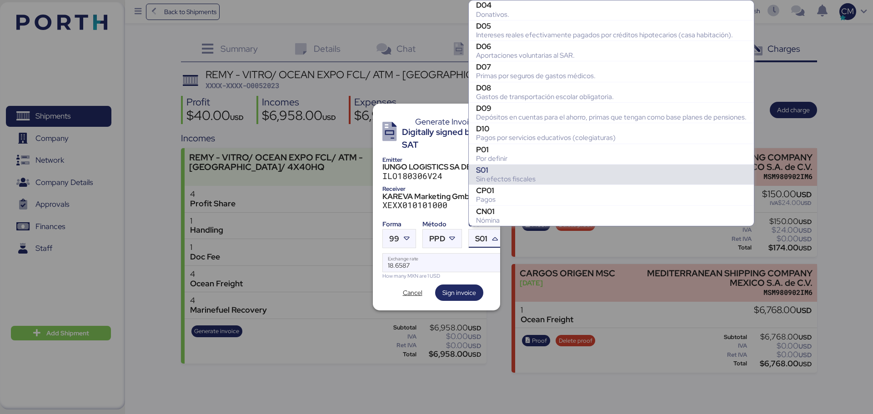
click at [509, 177] on div "Sin efectos fiscales" at bounding box center [611, 179] width 271 height 9
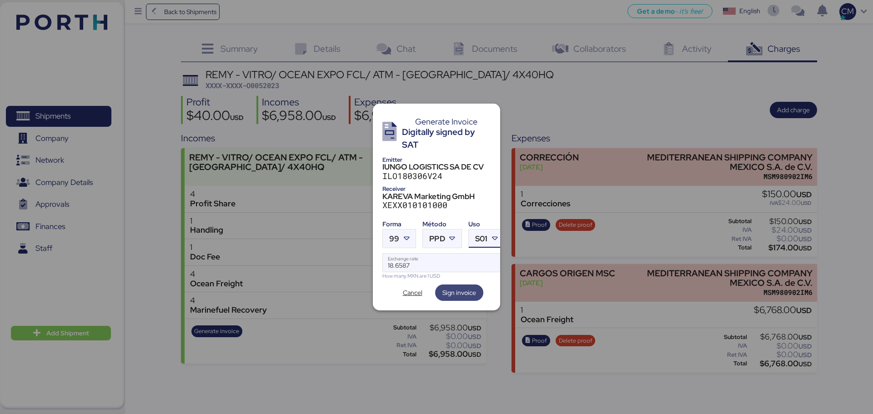
click at [455, 287] on span "Sign invoice" at bounding box center [460, 292] width 34 height 11
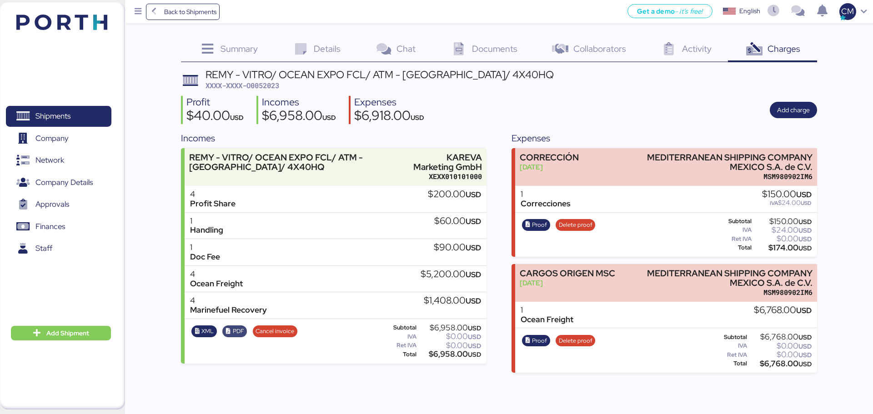
click at [236, 330] on span "PDF" at bounding box center [238, 332] width 11 height 10
click at [277, 86] on span "XXXX-XXXX-O0052023" at bounding box center [243, 85] width 74 height 9
copy span "O0052023"
click at [291, 86] on div "REMY - VITRO/ OCEAN EXPO FCL/ ATM - [GEOGRAPHIC_DATA]/ 4X40HQ XXXX-XXXX-O0052023" at bounding box center [380, 80] width 348 height 21
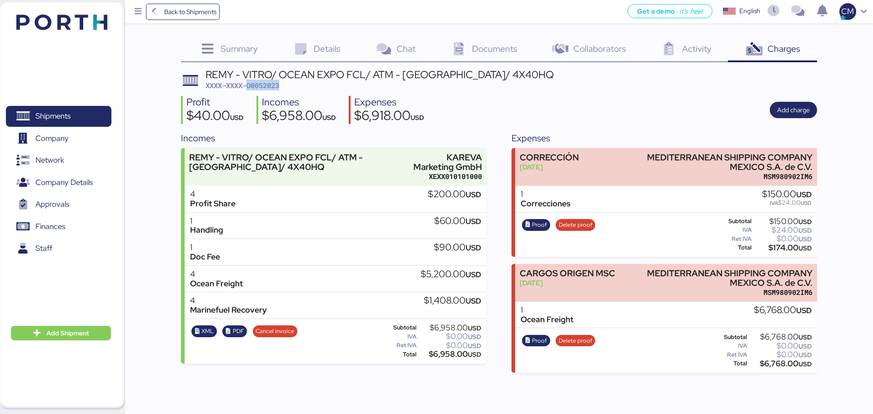
click at [277, 84] on span "XXXX-XXXX-O0052023" at bounding box center [243, 85] width 74 height 9
click at [299, 88] on div "REMY - VITRO/ OCEAN EXPO FCL/ ATM - [GEOGRAPHIC_DATA]/ 4X40HQ XXXX-XXXX-O0052023" at bounding box center [380, 80] width 348 height 21
click at [277, 87] on span "XXXX-XXXX-O0052023" at bounding box center [243, 85] width 74 height 9
copy span "O0052023"
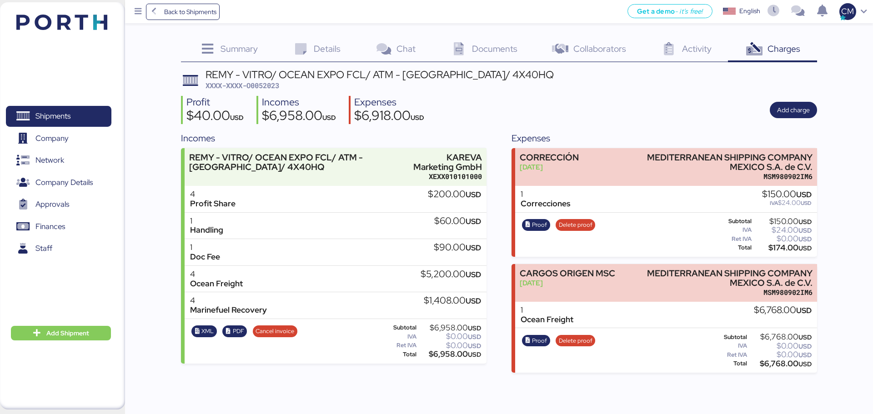
click at [500, 106] on div "Profit $40.00 USD Incomes $6,958.00 USD Expenses $6,918.00 USD Add charge" at bounding box center [499, 110] width 636 height 29
click at [192, 3] on div "Back to Shipments Get a demo - it’s free! Get a demo English Inglés English CM" at bounding box center [499, 11] width 748 height 23
click at [192, 7] on span "Back to Shipments" at bounding box center [190, 11] width 52 height 11
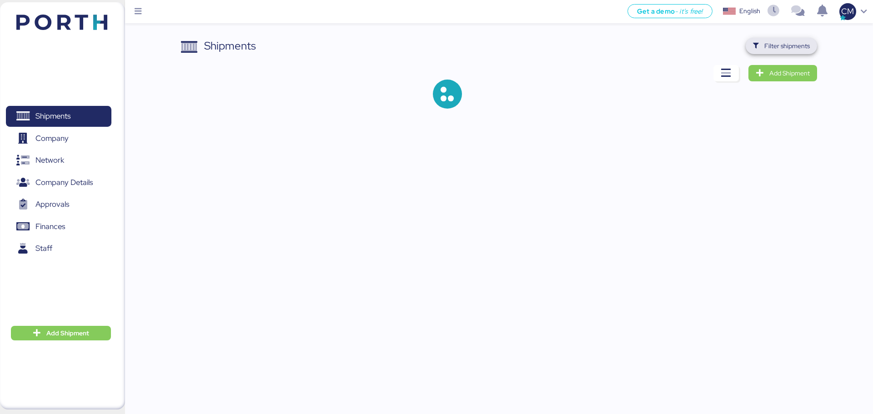
click at [777, 50] on span "Filter shipments" at bounding box center [787, 45] width 45 height 11
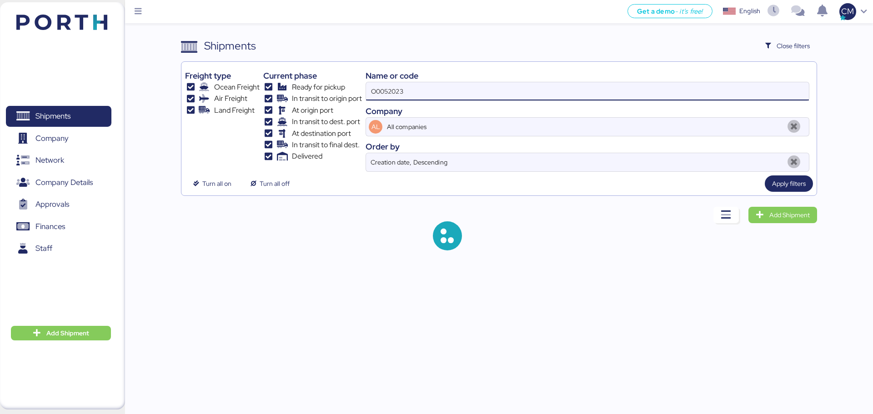
click at [542, 97] on input "O0052023" at bounding box center [587, 91] width 443 height 18
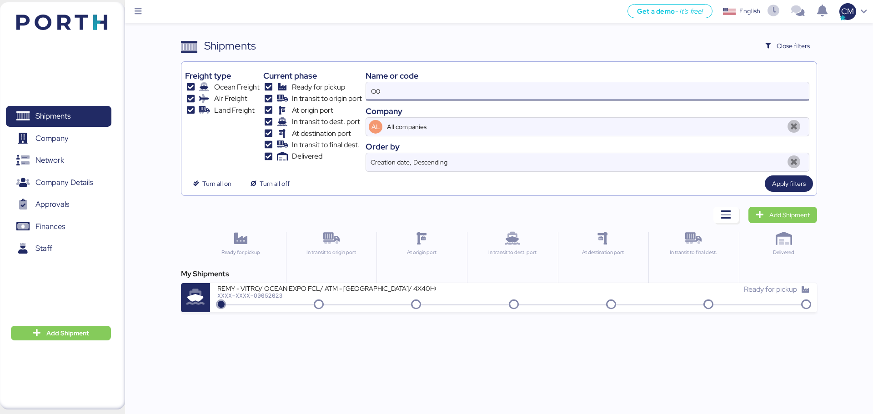
type input "O"
paste input "O0052064"
type input "O0052064"
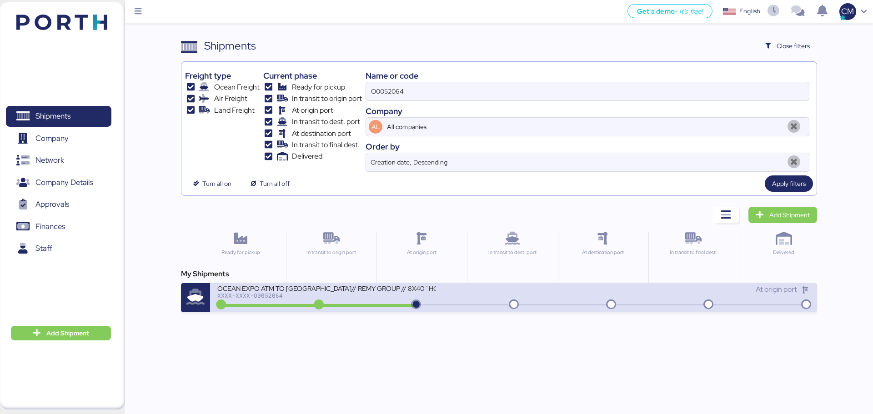
click at [481, 300] on div "OCEAN EXPO ATM TO [GEOGRAPHIC_DATA]// REMY GROUP // 8X40´HQ// MSC [DATE] XXXX-X…" at bounding box center [365, 294] width 296 height 20
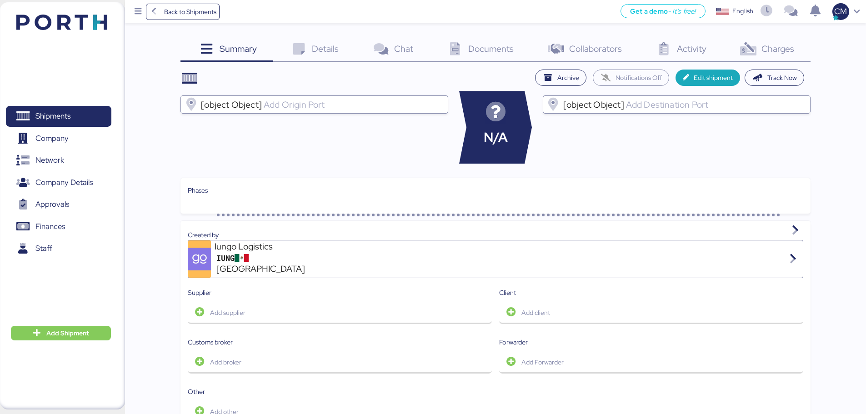
click at [779, 53] on span "Charges" at bounding box center [778, 49] width 33 height 12
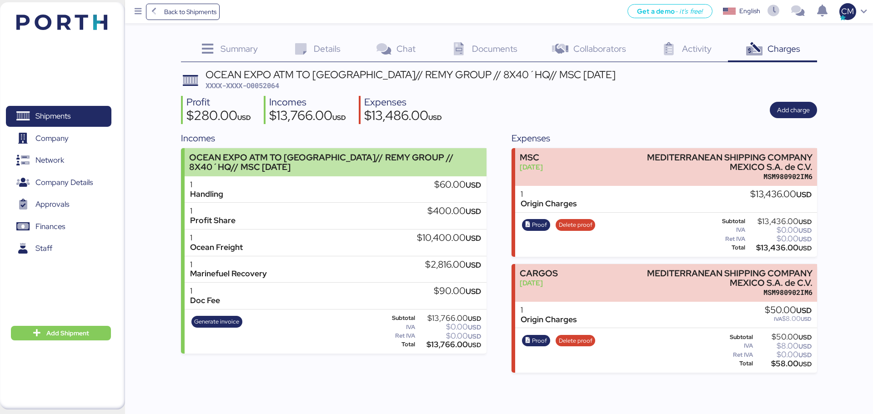
click at [251, 162] on div "OCEAN EXPO ATM TO [GEOGRAPHIC_DATA]// REMY GROUP // 8X40´HQ// MSC [DATE]" at bounding box center [333, 162] width 288 height 19
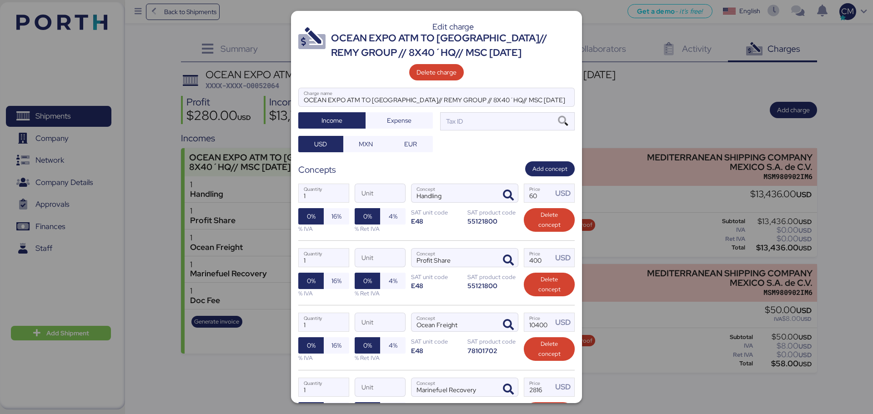
click at [177, 188] on div at bounding box center [436, 207] width 873 height 414
click at [218, 118] on div at bounding box center [436, 207] width 873 height 414
click at [602, 41] on div at bounding box center [436, 207] width 873 height 414
click at [156, 216] on div at bounding box center [436, 207] width 873 height 414
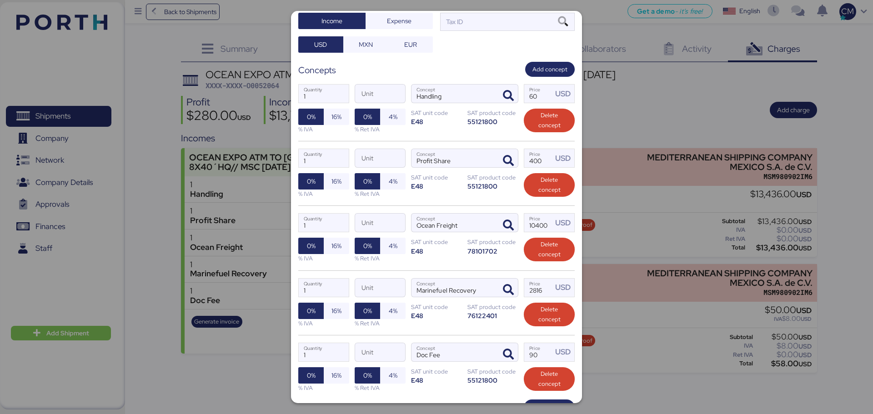
scroll to position [168, 0]
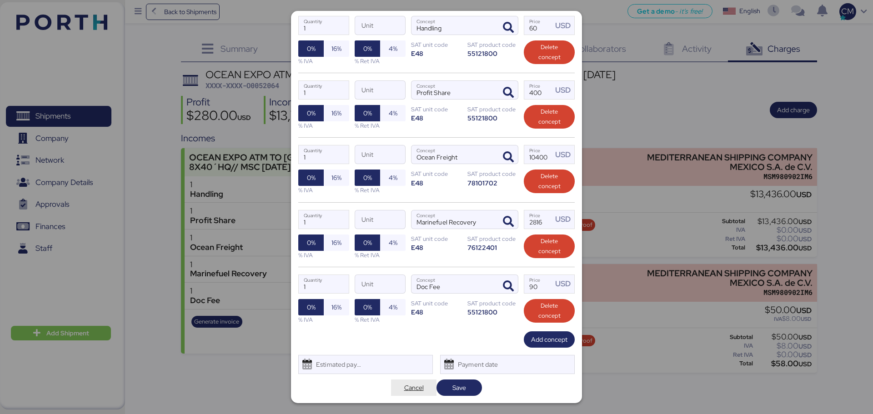
click at [411, 388] on span "Cancel" at bounding box center [414, 387] width 20 height 11
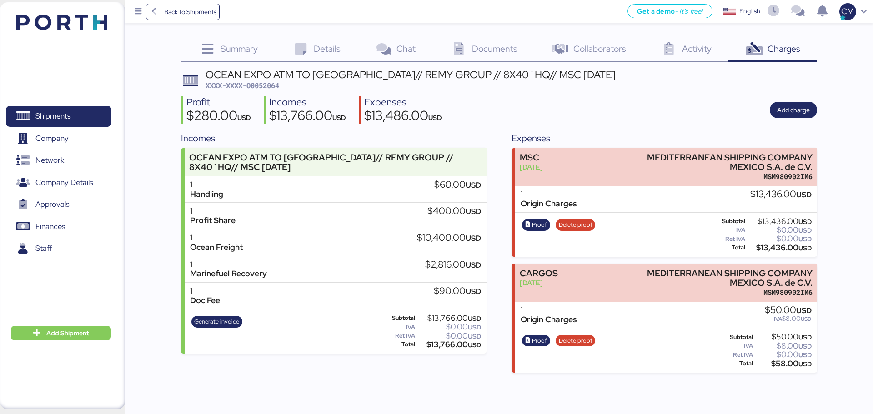
click at [301, 277] on div "1 Marinefuel Recovery $2,816.00 USD" at bounding box center [336, 270] width 302 height 27
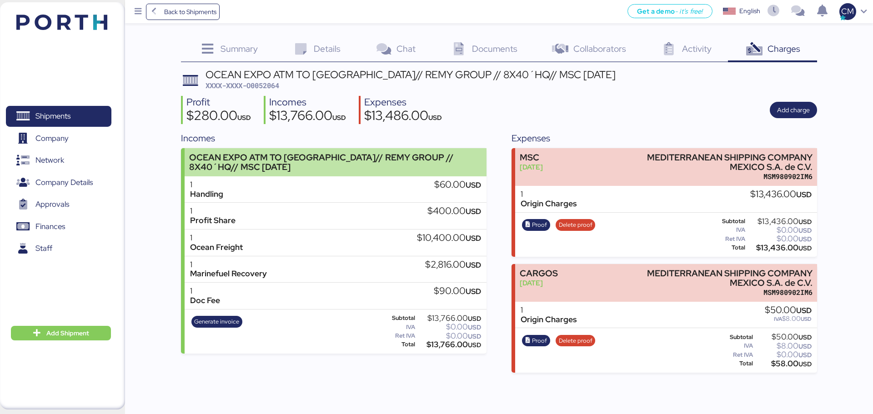
click at [295, 163] on div "OCEAN EXPO ATM TO [GEOGRAPHIC_DATA]// REMY GROUP // 8X40´HQ// MSC [DATE]" at bounding box center [333, 162] width 288 height 19
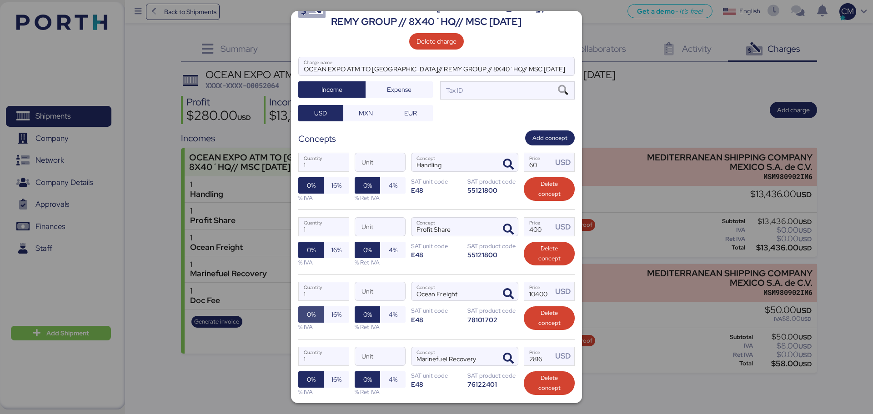
scroll to position [45, 0]
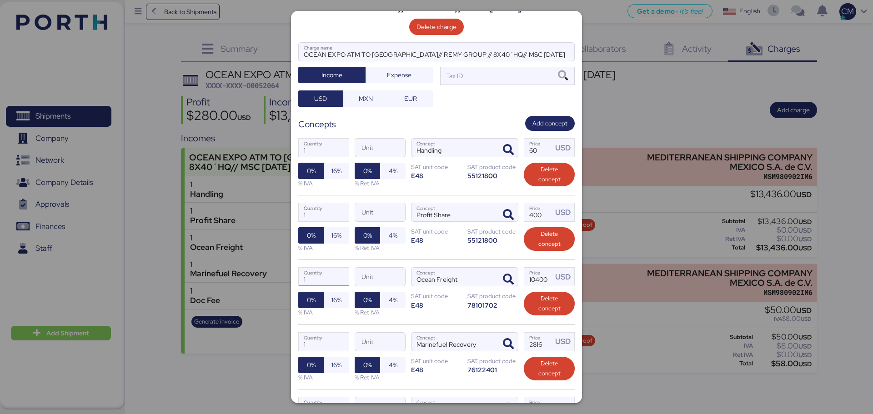
click at [316, 275] on input "1" at bounding box center [324, 277] width 50 height 18
type input "8"
click at [543, 280] on input "10400" at bounding box center [538, 277] width 28 height 18
click at [538, 279] on input "10400" at bounding box center [538, 277] width 28 height 18
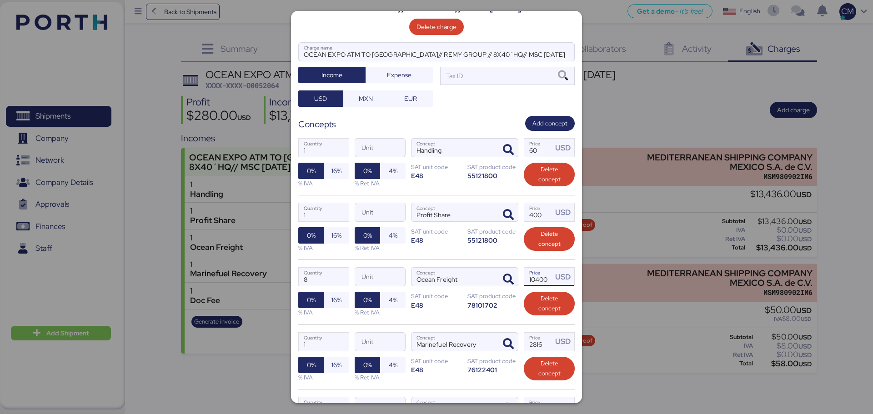
click at [538, 279] on input "10400" at bounding box center [538, 277] width 28 height 18
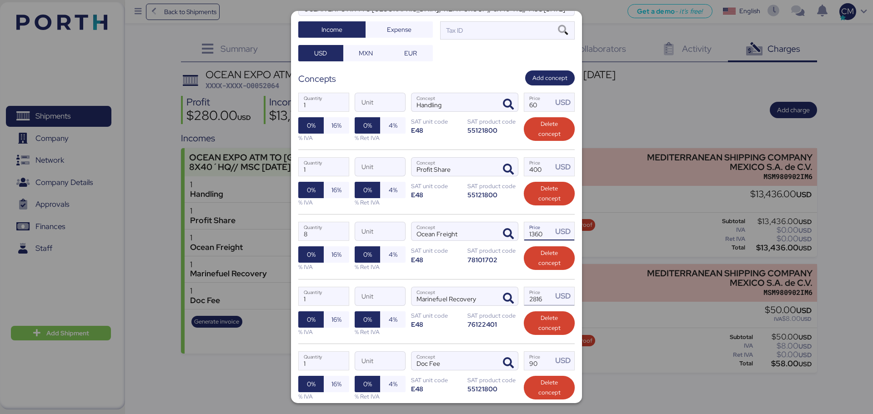
type input "1360"
click at [536, 302] on input "2816" at bounding box center [538, 296] width 28 height 18
type input "352"
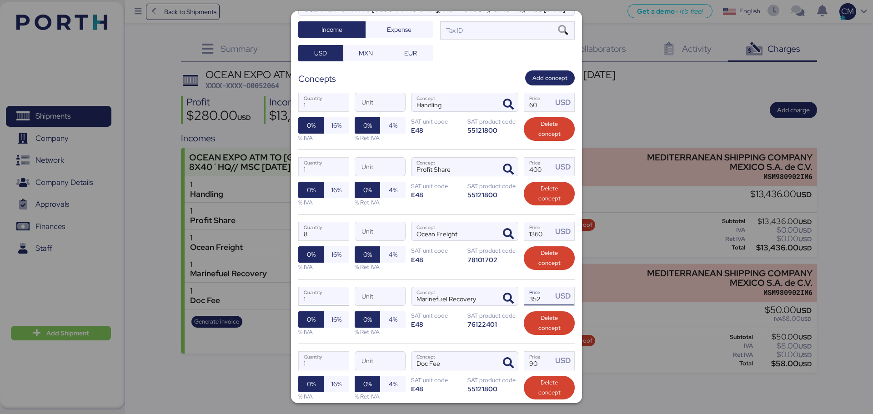
click at [315, 298] on input "1" at bounding box center [324, 296] width 50 height 18
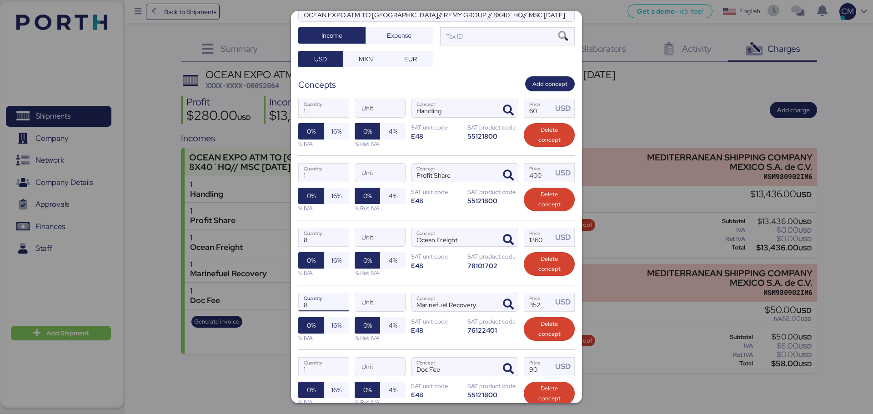
scroll to position [77, 0]
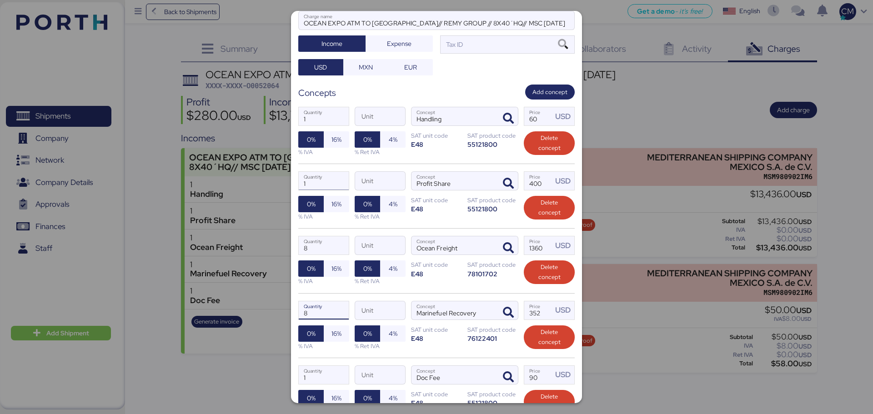
type input "8"
click at [322, 186] on input "1" at bounding box center [324, 181] width 50 height 18
type input "8"
click at [538, 182] on input "400" at bounding box center [538, 181] width 28 height 18
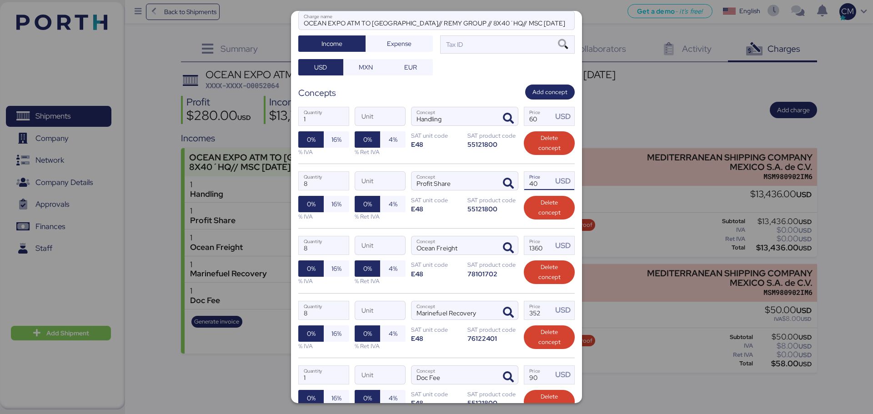
type input "4"
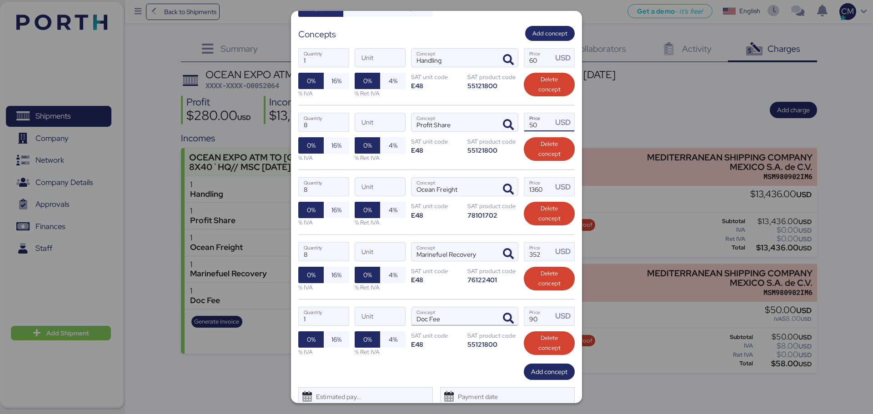
scroll to position [168, 0]
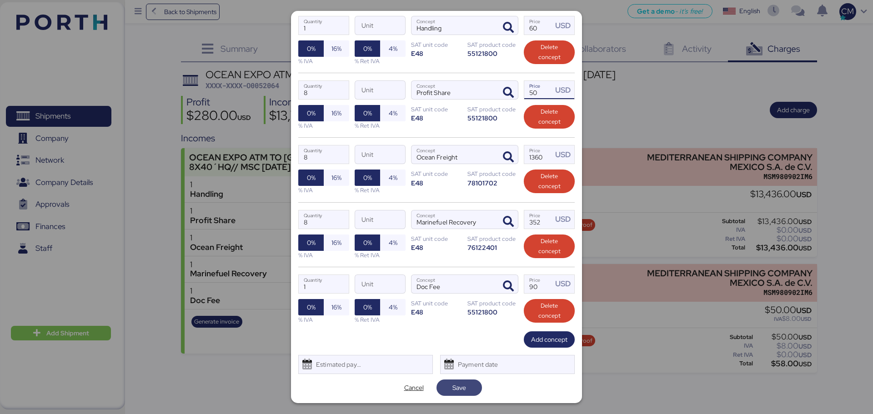
type input "50"
click at [457, 386] on span "Save" at bounding box center [460, 387] width 14 height 11
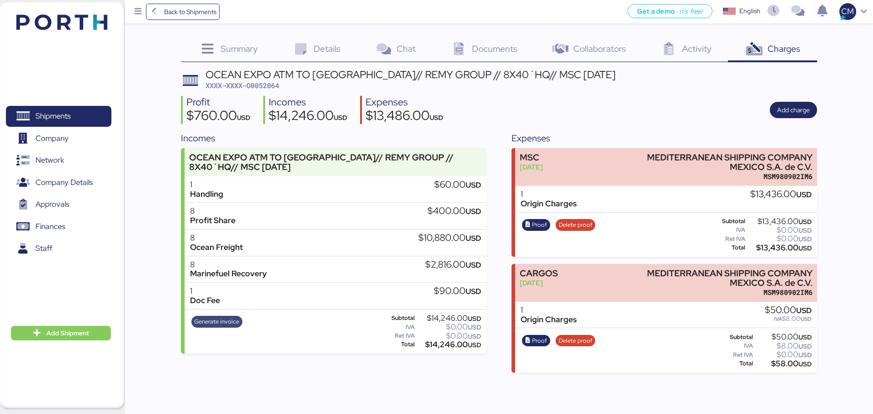
click at [214, 324] on span "Generate invoice" at bounding box center [216, 322] width 45 height 10
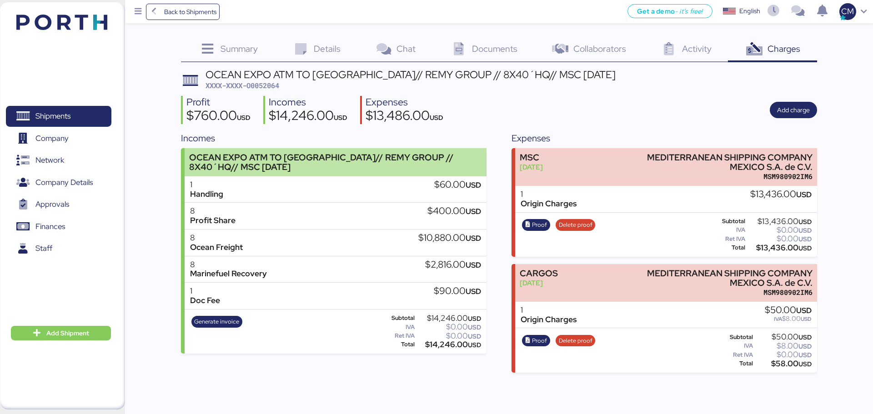
click at [373, 168] on div "OCEAN EXPO ATM TO [GEOGRAPHIC_DATA]// REMY GROUP // 8X40´HQ// MSC [DATE]" at bounding box center [333, 162] width 288 height 19
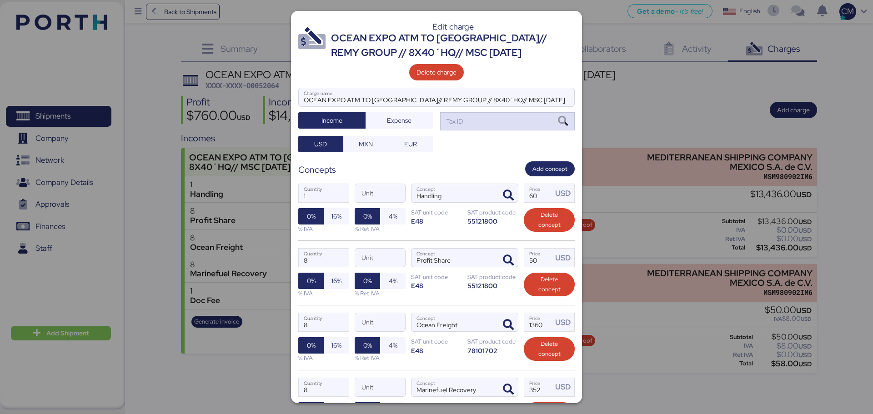
click at [444, 129] on div "Tax ID" at bounding box center [507, 121] width 135 height 18
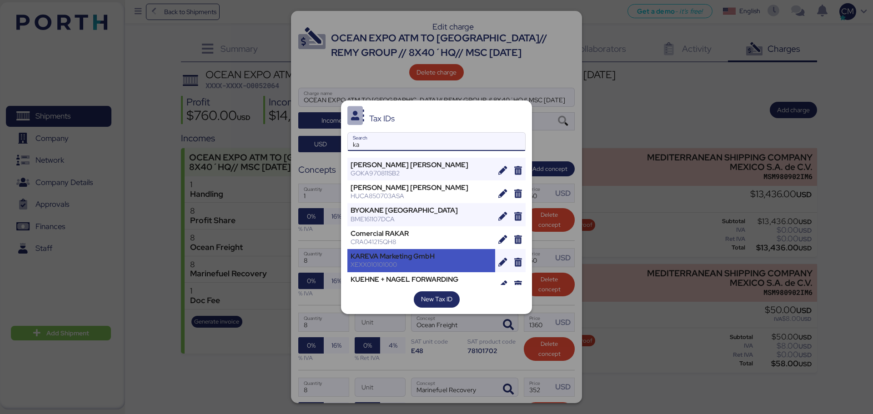
type input "ka"
click at [427, 252] on div "KAREVA Marketing GmbH" at bounding box center [421, 256] width 141 height 8
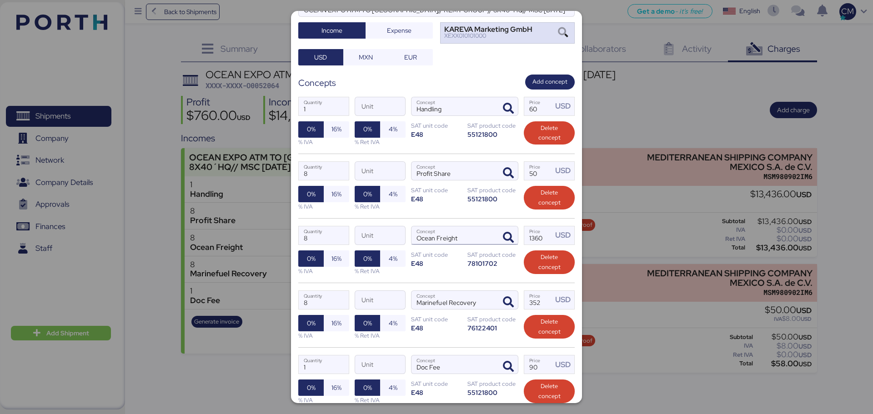
scroll to position [171, 0]
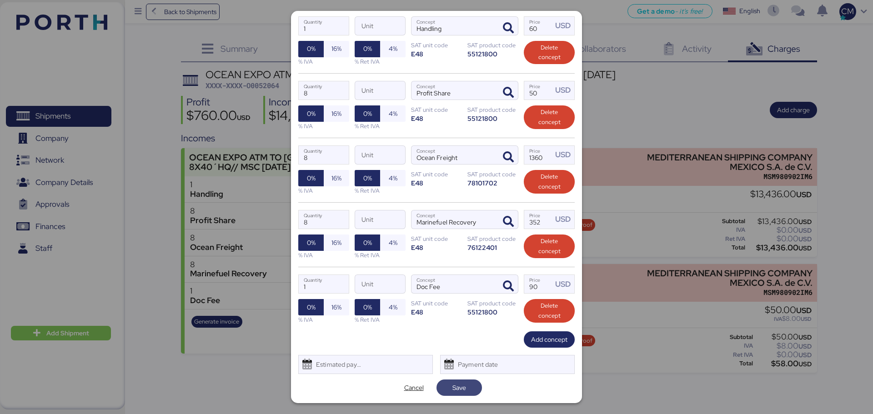
click at [453, 389] on span "Save" at bounding box center [460, 387] width 14 height 11
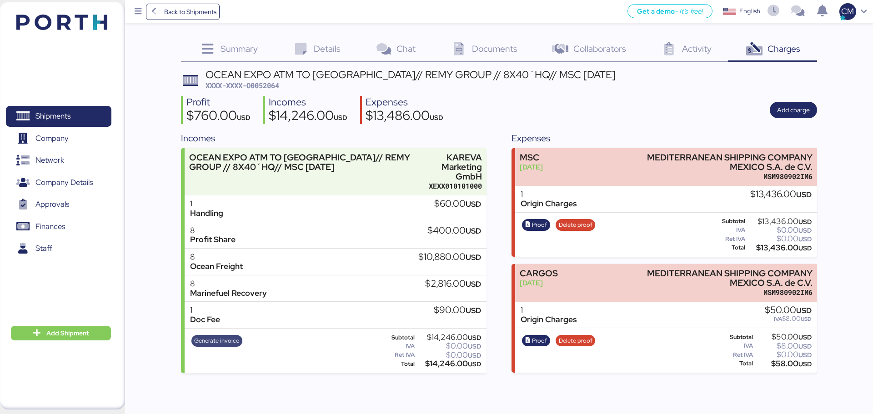
click at [240, 342] on div "Generate invoice" at bounding box center [216, 350] width 57 height 37
click at [235, 342] on span "Generate invoice" at bounding box center [216, 341] width 45 height 10
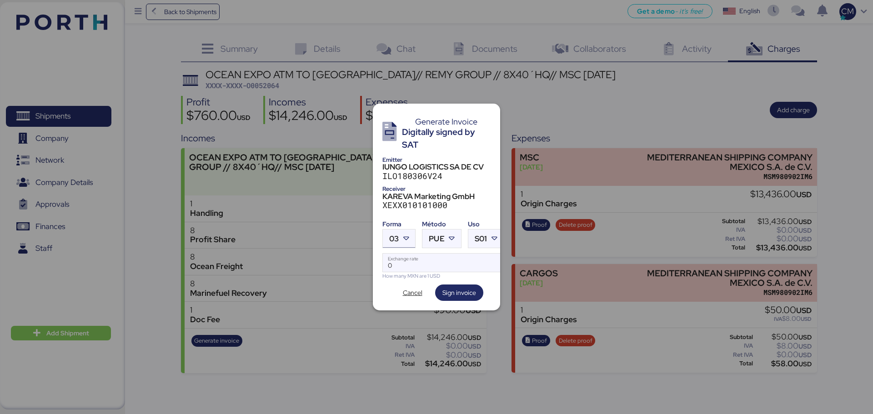
click at [400, 239] on div at bounding box center [407, 239] width 16 height 18
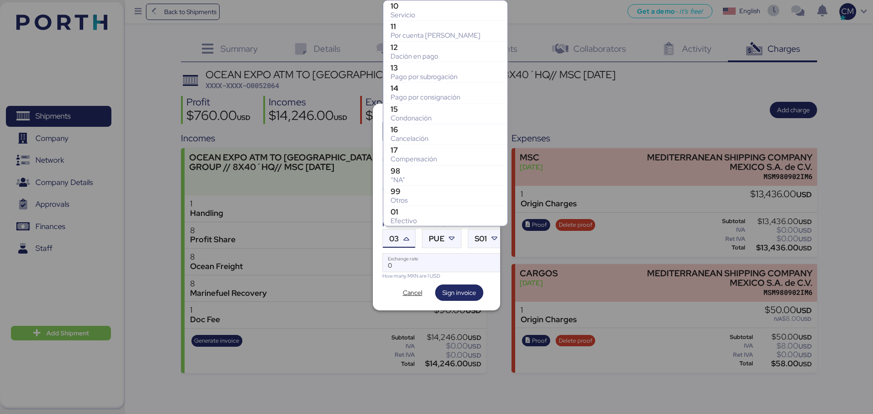
scroll to position [166, 0]
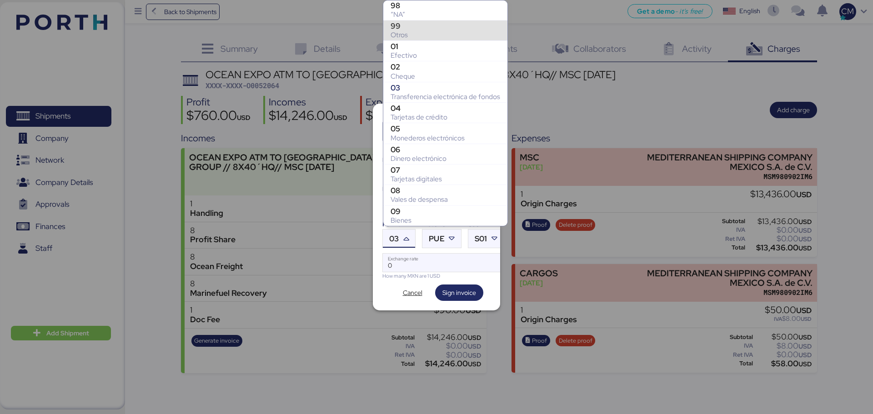
click at [429, 26] on div "99" at bounding box center [446, 25] width 110 height 9
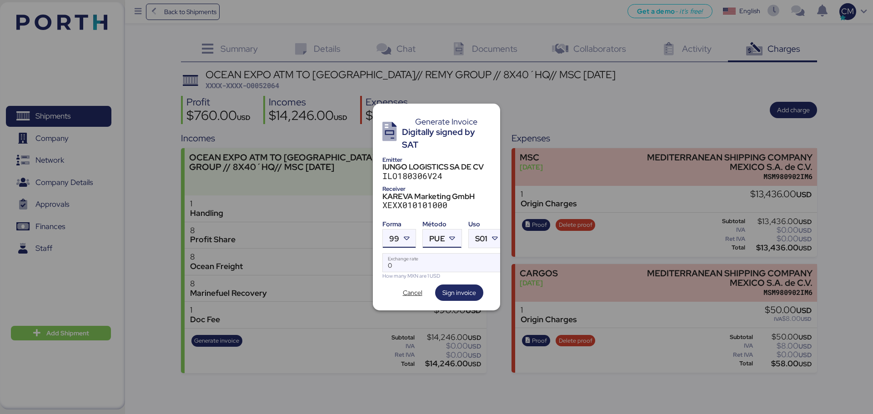
click at [443, 230] on div "PUE" at bounding box center [436, 239] width 15 height 18
click at [465, 271] on div "PPD" at bounding box center [479, 271] width 98 height 9
click at [430, 256] on input "Exchange rate" at bounding box center [443, 263] width 121 height 18
type input "0"
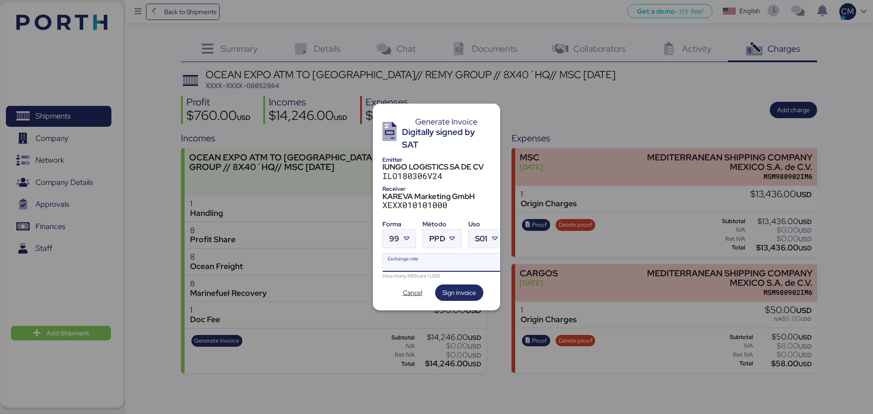
paste input "18.6587"
type input "18.6587"
click at [451, 290] on span "Sign invoice" at bounding box center [460, 292] width 34 height 11
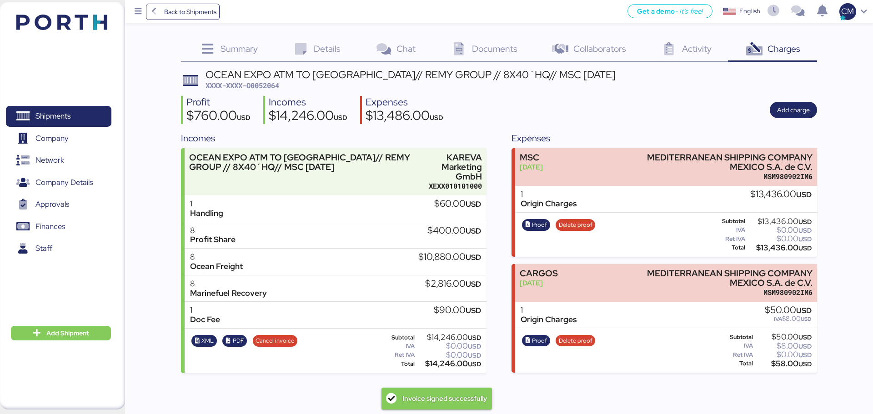
click at [257, 83] on span "XXXX-XXXX-O0052064" at bounding box center [243, 85] width 74 height 9
copy span "O0052064"
click at [639, 119] on div "Profit $760.00 USD Incomes $14,246.00 USD Expenses $13,486.00 USD Add charge" at bounding box center [499, 110] width 636 height 29
click at [234, 341] on span "PDF" at bounding box center [238, 341] width 11 height 10
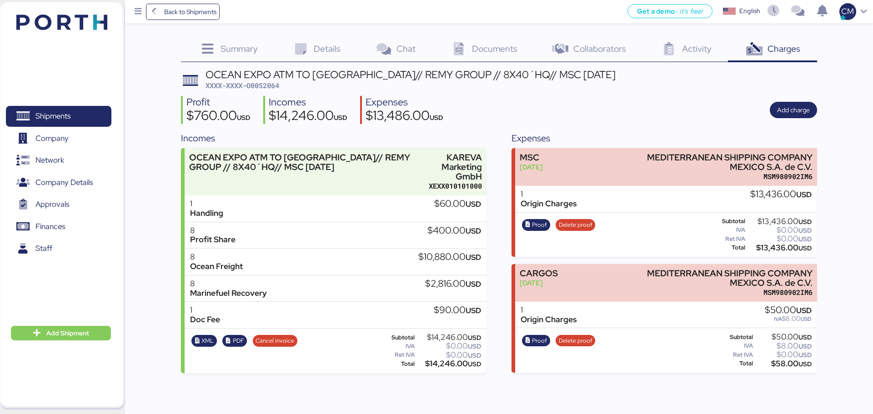
click at [257, 85] on span "XXXX-XXXX-O0052064" at bounding box center [243, 85] width 74 height 9
copy span "O0052064"
